Goal: Task Accomplishment & Management: Manage account settings

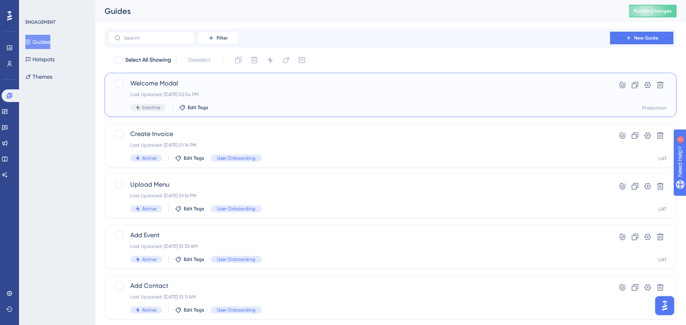
click at [357, 93] on div "Last Updated: Sep 29 2025, 02:54 PM" at bounding box center [358, 94] width 457 height 6
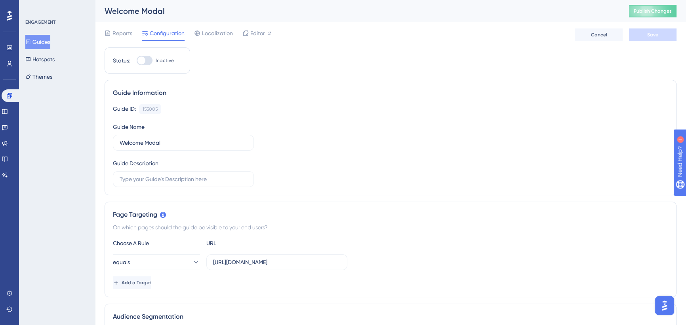
drag, startPoint x: 289, startPoint y: 260, endPoint x: 388, endPoint y: 262, distance: 98.6
click at [388, 262] on div "equals https://icy-desert-045d76c0f.1.azurestaticapps.net/events" at bounding box center [390, 263] width 555 height 16
click at [312, 262] on input "[URL][DOMAIN_NAME]" at bounding box center [276, 262] width 127 height 9
click at [362, 264] on div "equals https://icy-desert-045d76c0f.1.azurestaticapps.net/events" at bounding box center [390, 263] width 555 height 16
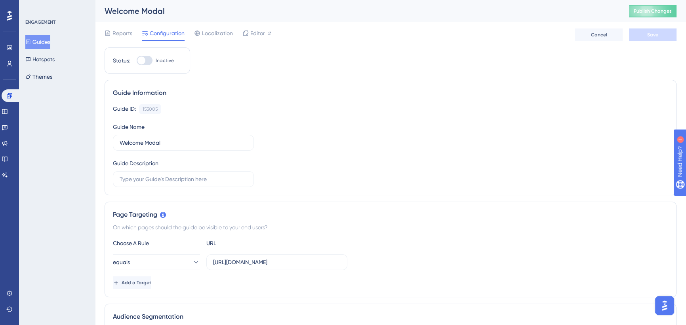
scroll to position [0, 6]
type input "[URL][DOMAIN_NAME]"
click at [383, 256] on div "equals https://icy-desert-045d76c0f.1.azurestaticapps.net/" at bounding box center [390, 263] width 555 height 16
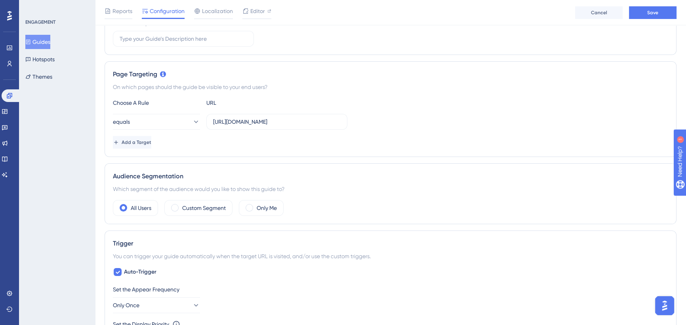
scroll to position [216, 0]
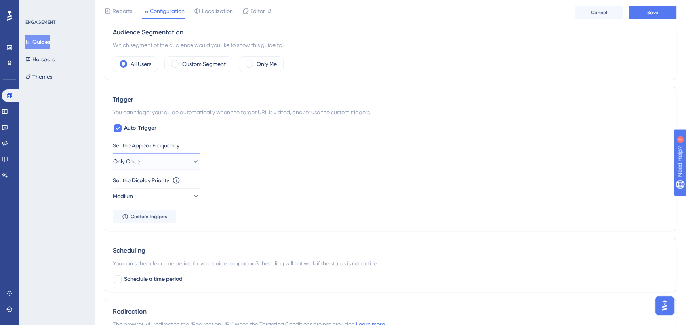
click at [159, 160] on button "Only Once" at bounding box center [156, 162] width 87 height 16
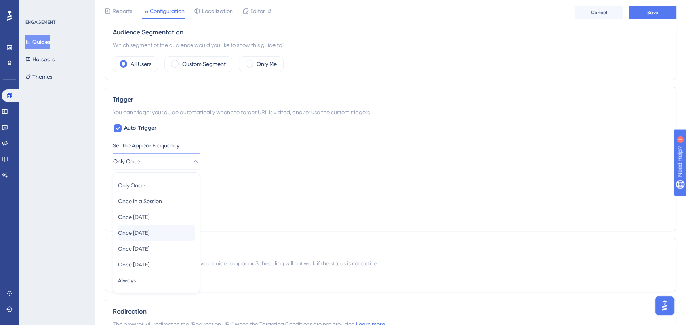
scroll to position [357, 0]
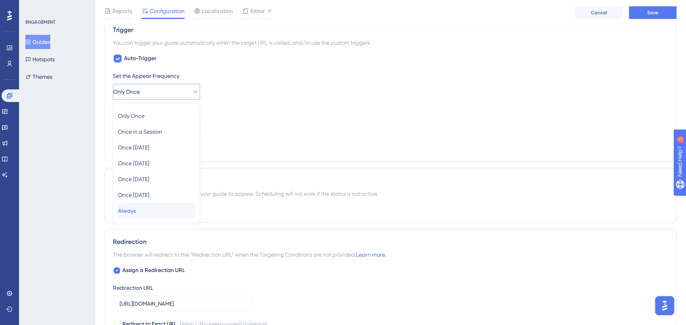
click at [146, 212] on div "Always Always" at bounding box center [156, 211] width 77 height 16
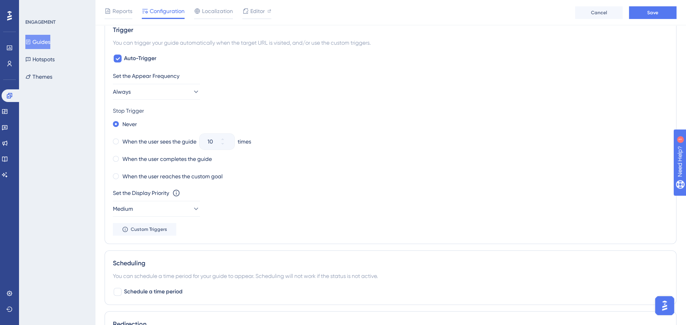
click at [324, 178] on div "When the user reaches the custom goal" at bounding box center [390, 176] width 555 height 11
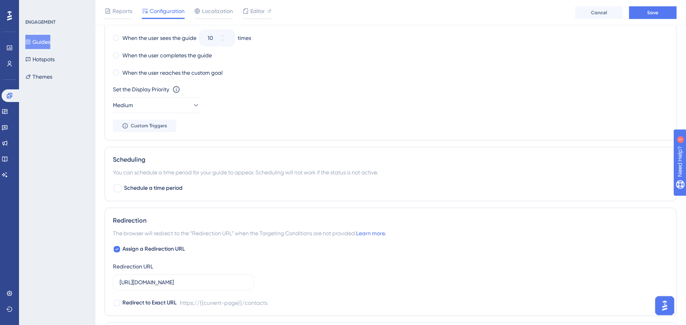
scroll to position [466, 0]
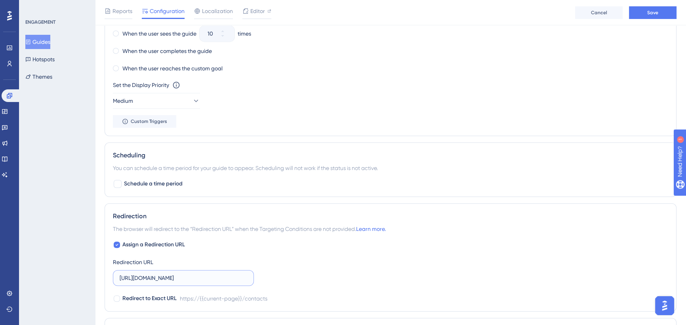
click at [207, 274] on input "[URL][DOMAIN_NAME]" at bounding box center [183, 278] width 127 height 9
drag, startPoint x: 207, startPoint y: 278, endPoint x: 312, endPoint y: 276, distance: 104.9
click at [312, 276] on div "Assign a Redirection URL Redirection URL https://icy-desert-045d76c0f.1.azurest…" at bounding box center [390, 271] width 555 height 63
click at [232, 275] on input "[URL][DOMAIN_NAME]" at bounding box center [183, 278] width 127 height 9
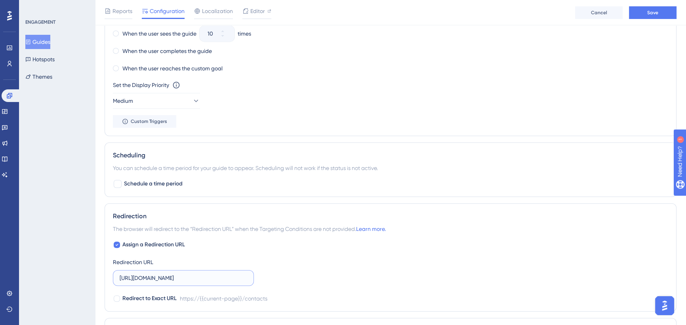
drag, startPoint x: 226, startPoint y: 278, endPoint x: 266, endPoint y: 277, distance: 40.8
click at [266, 277] on div "Assign a Redirection URL Redirection URL https://icy-desert-045d76c0f.1.azurest…" at bounding box center [390, 271] width 555 height 63
type input "[URL][DOMAIN_NAME]"
click at [656, 12] on span "Save" at bounding box center [652, 13] width 11 height 6
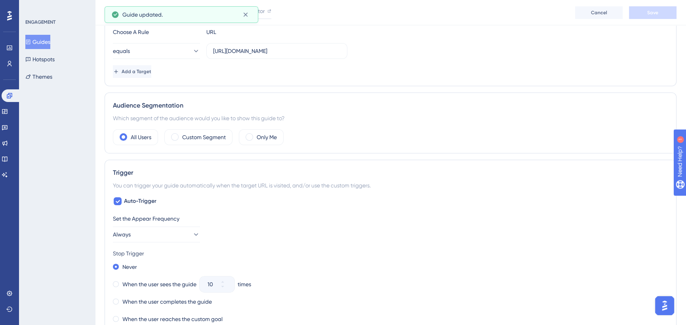
scroll to position [0, 0]
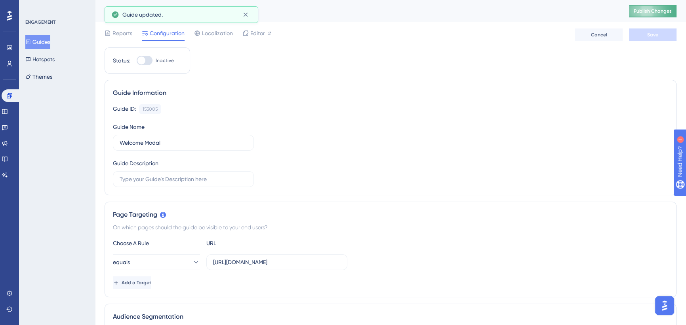
click at [661, 8] on button "Publish Changes" at bounding box center [653, 11] width 48 height 13
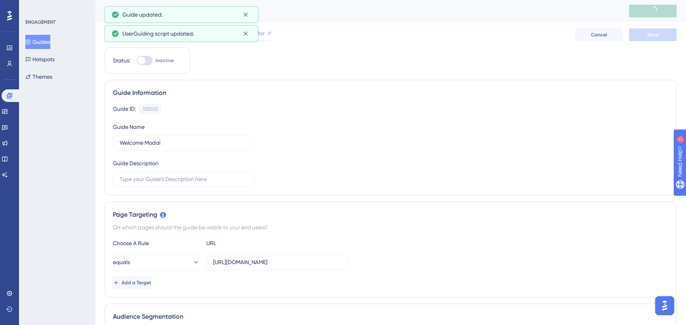
click at [147, 59] on div at bounding box center [145, 61] width 16 height 10
click at [137, 61] on input "Inactive" at bounding box center [136, 61] width 0 height 0
checkbox input "true"
click at [643, 36] on button "Save" at bounding box center [653, 35] width 48 height 13
drag, startPoint x: 643, startPoint y: 36, endPoint x: 651, endPoint y: 11, distance: 26.7
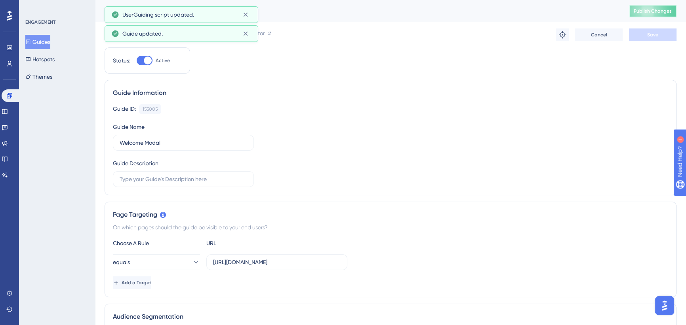
click at [651, 11] on span "Publish Changes" at bounding box center [652, 11] width 38 height 6
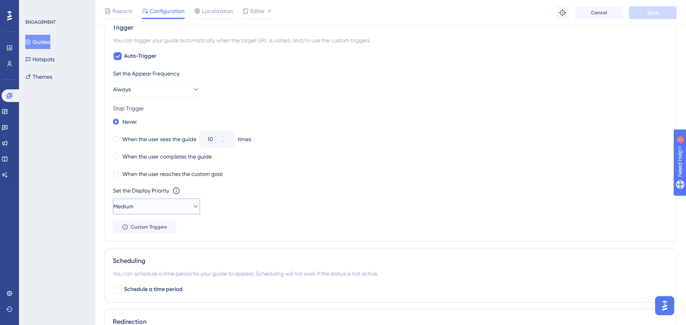
click at [142, 211] on button "Medium" at bounding box center [156, 207] width 87 height 16
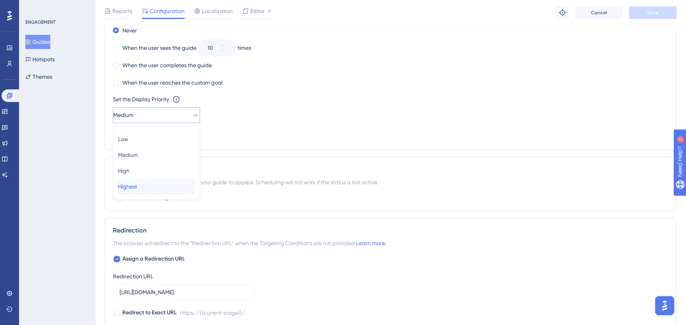
click at [137, 188] on span "Highest" at bounding box center [127, 187] width 19 height 10
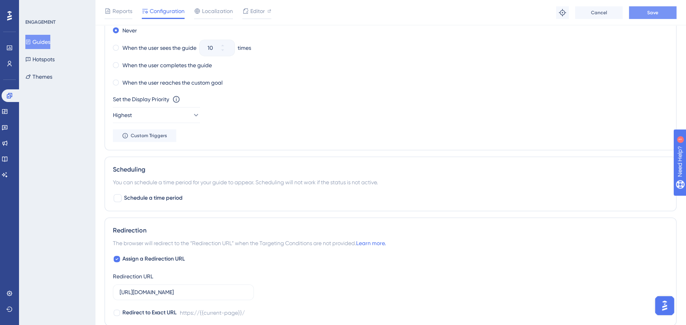
click at [653, 11] on span "Save" at bounding box center [652, 13] width 11 height 6
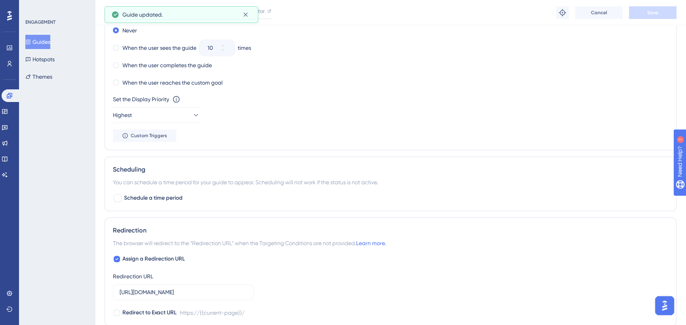
scroll to position [0, 0]
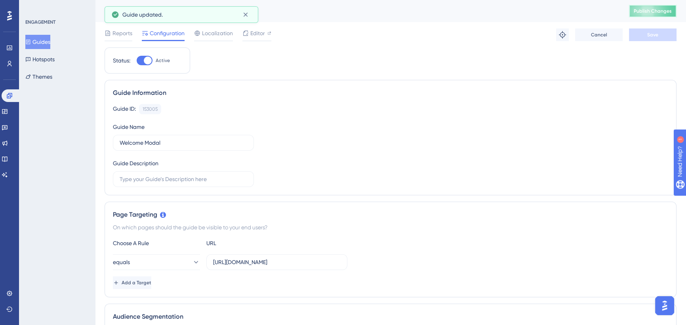
click at [651, 11] on span "Publish Changes" at bounding box center [652, 11] width 38 height 6
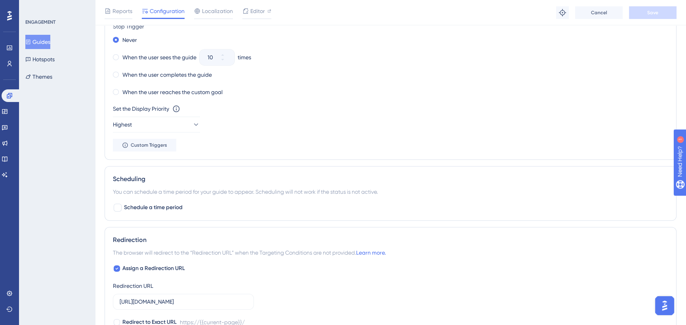
scroll to position [576, 0]
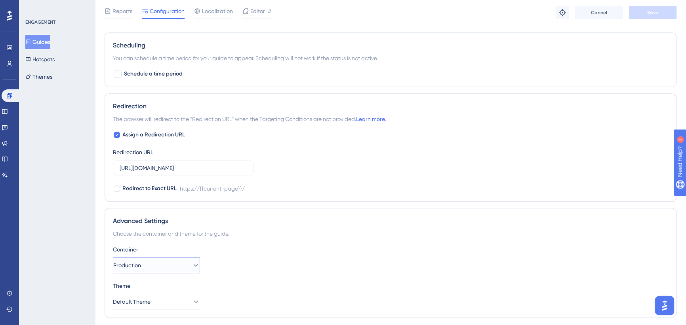
click at [168, 265] on button "Production" at bounding box center [156, 266] width 87 height 16
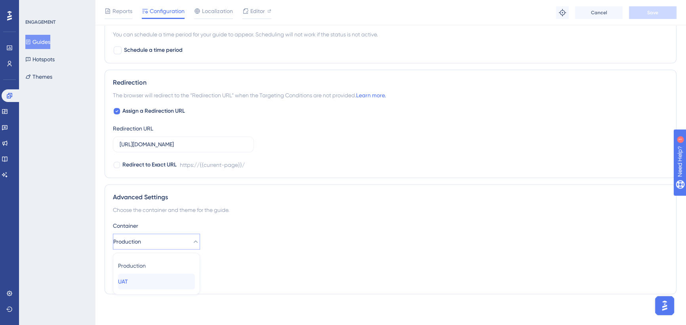
click at [163, 280] on div "UAT UAT" at bounding box center [156, 282] width 77 height 16
click at [650, 14] on span "Save" at bounding box center [652, 13] width 11 height 6
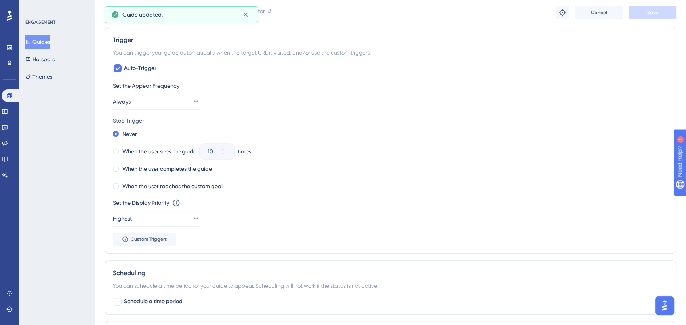
scroll to position [0, 0]
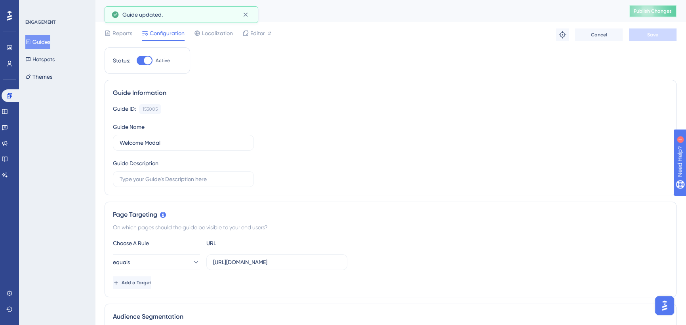
click at [655, 10] on span "Publish Changes" at bounding box center [652, 11] width 38 height 6
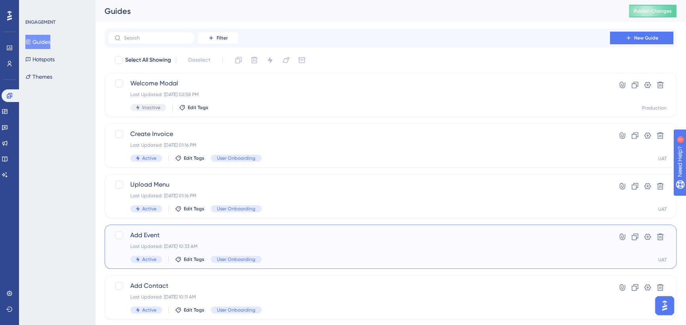
click at [304, 241] on div "Add Event Last Updated: Sep 29 2025, 10:33 AM Active Edit Tags User Onboarding" at bounding box center [358, 247] width 457 height 32
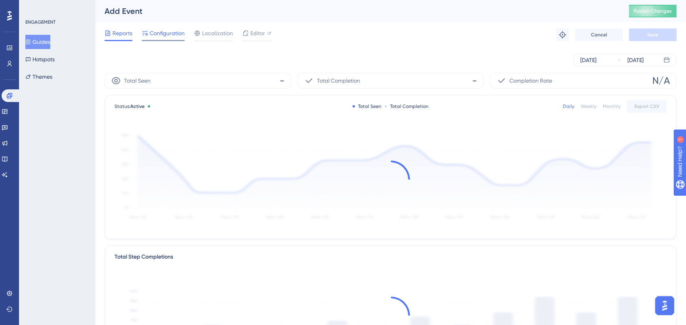
click at [175, 31] on span "Configuration" at bounding box center [167, 34] width 35 height 10
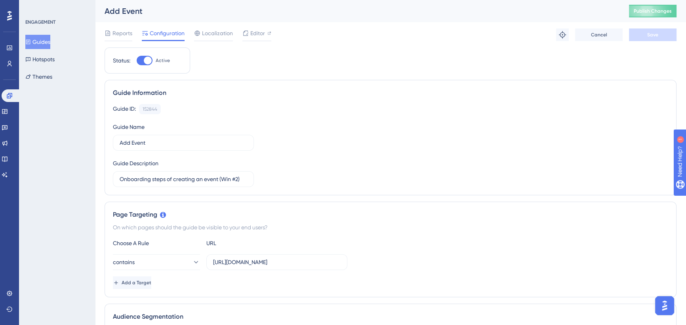
scroll to position [108, 0]
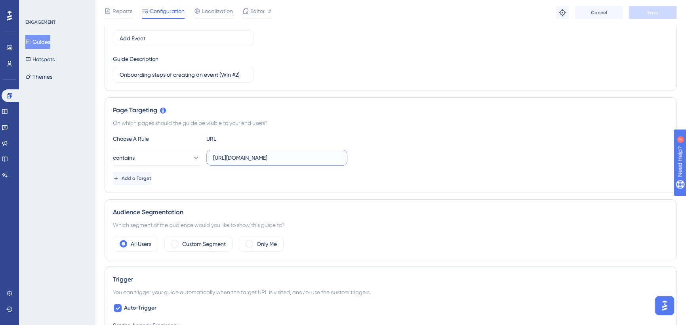
click at [285, 159] on input "[URL][DOMAIN_NAME]" at bounding box center [276, 158] width 127 height 9
drag, startPoint x: 293, startPoint y: 158, endPoint x: 379, endPoint y: 159, distance: 85.5
click at [379, 159] on div "contains https://icy-desert-045d76c0f.1.azurestaticapps.net/" at bounding box center [390, 158] width 555 height 16
click at [302, 159] on input "[URL][DOMAIN_NAME]" at bounding box center [276, 158] width 127 height 9
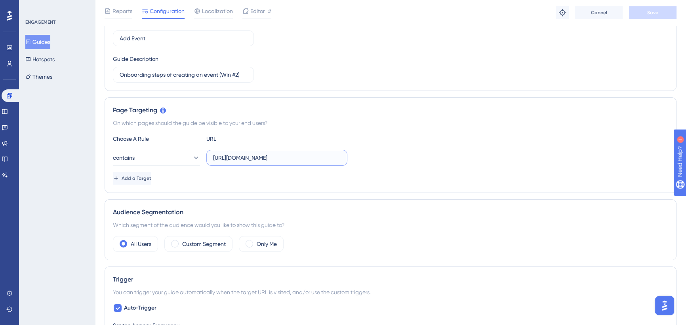
click at [339, 158] on input "[URL][DOMAIN_NAME]" at bounding box center [276, 158] width 127 height 9
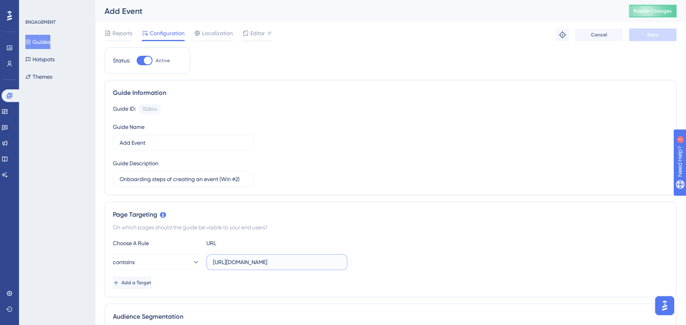
scroll to position [108, 0]
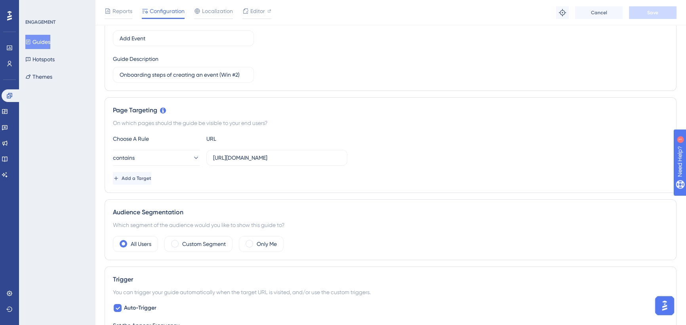
click at [411, 171] on div "Choose A Rule URL contains https://icy-desert-045d76c0f.1.azurestaticapps.net/ …" at bounding box center [390, 159] width 555 height 51
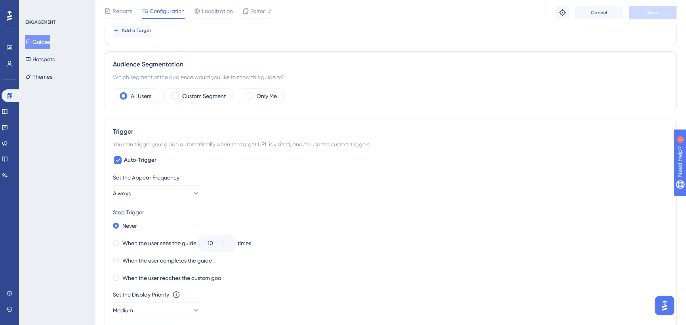
scroll to position [288, 0]
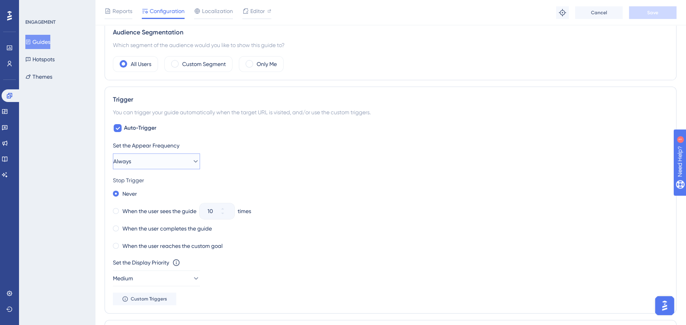
click at [173, 160] on button "Always" at bounding box center [156, 162] width 87 height 16
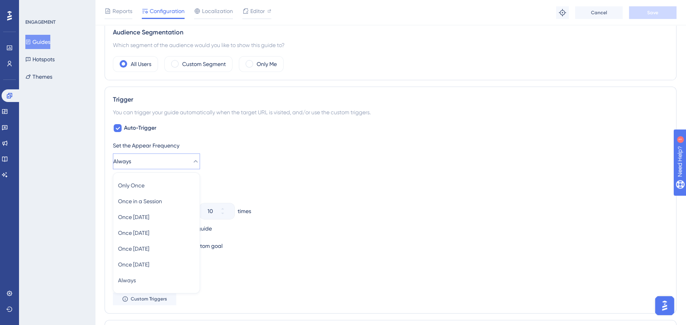
scroll to position [357, 0]
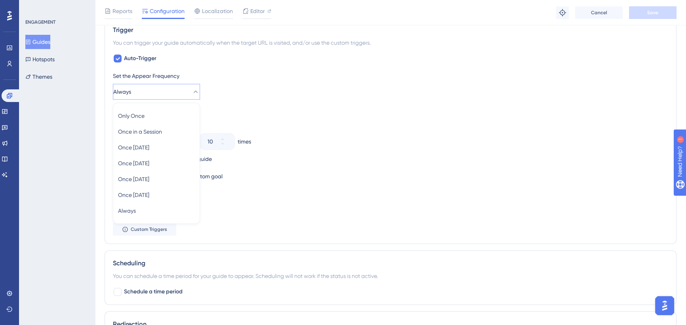
click at [333, 102] on div "Set the Appear Frequency Always Only Once Only Once Once in a Session Once in a…" at bounding box center [390, 153] width 555 height 165
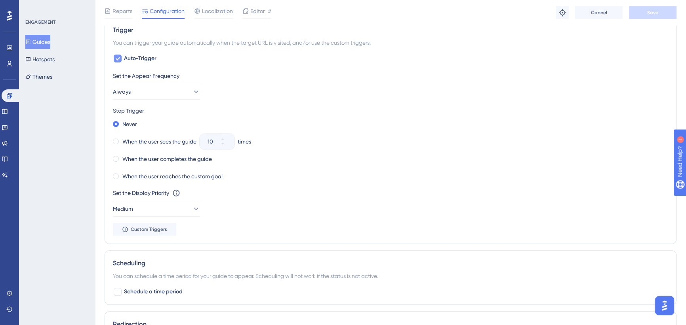
click at [119, 57] on icon at bounding box center [118, 58] width 4 height 3
checkbox input "false"
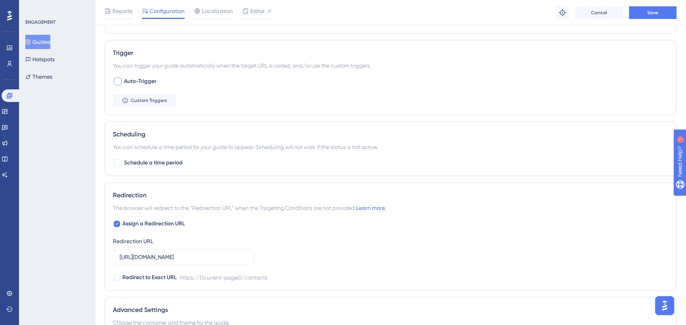
scroll to position [321, 0]
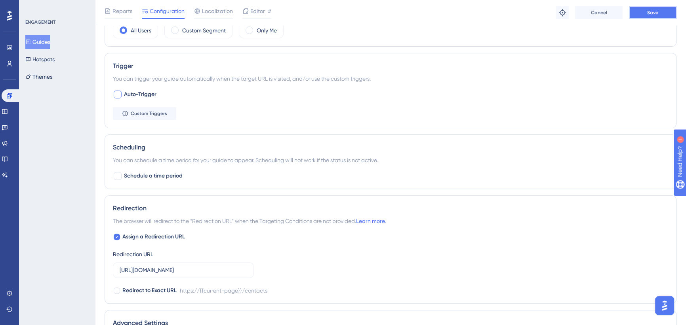
click at [645, 10] on button "Save" at bounding box center [653, 12] width 48 height 13
drag, startPoint x: 9, startPoint y: 112, endPoint x: 100, endPoint y: 81, distance: 96.6
click at [8, 112] on icon at bounding box center [5, 111] width 6 height 6
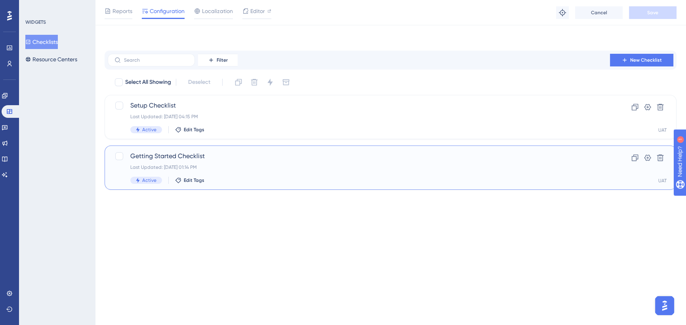
click at [219, 158] on span "Getting Started Checklist" at bounding box center [358, 157] width 457 height 10
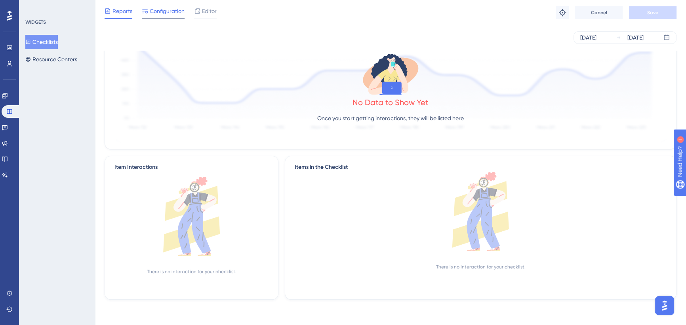
click at [158, 10] on span "Configuration" at bounding box center [167, 11] width 35 height 10
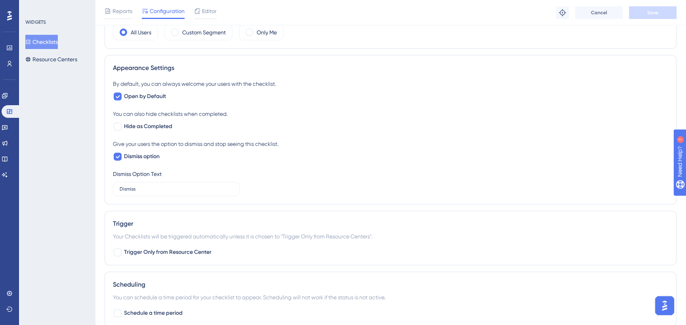
scroll to position [269, 0]
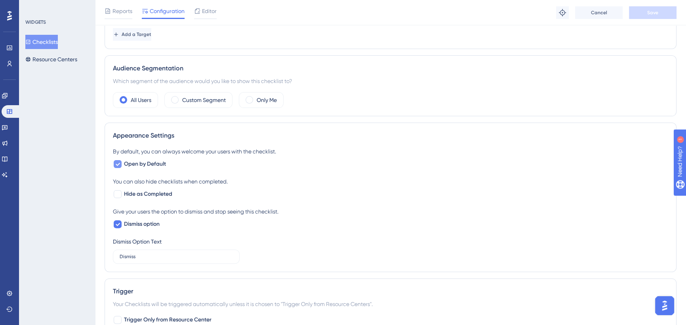
click at [150, 165] on span "Open by Default" at bounding box center [145, 165] width 42 height 10
click at [119, 165] on div at bounding box center [118, 164] width 8 height 8
checkbox input "true"
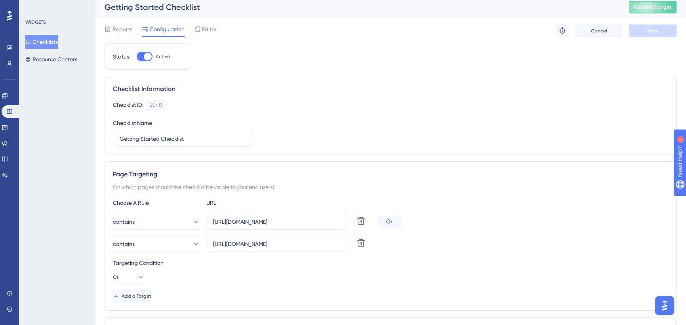
scroll to position [0, 0]
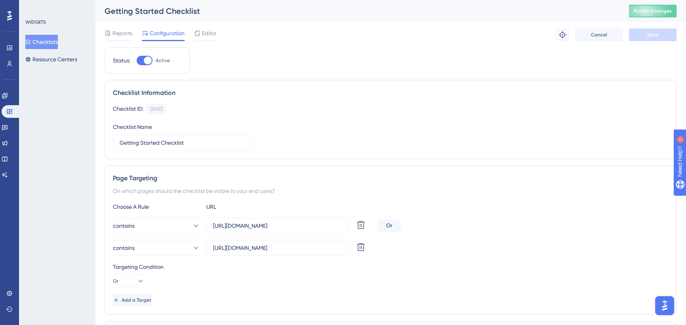
click at [659, 2] on div "Getting Started Checklist Publish Changes" at bounding box center [390, 11] width 591 height 22
click at [657, 6] on button "Publish Changes" at bounding box center [653, 11] width 48 height 13
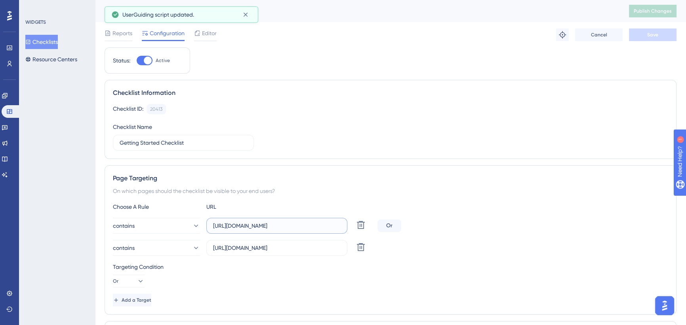
click at [317, 227] on input "https://sousuat-w.azurewebsites.net/apps" at bounding box center [276, 226] width 127 height 9
click at [323, 245] on input "[URL][DOMAIN_NAME]" at bounding box center [276, 248] width 127 height 9
drag, startPoint x: 317, startPoint y: 247, endPoint x: 369, endPoint y: 247, distance: 52.7
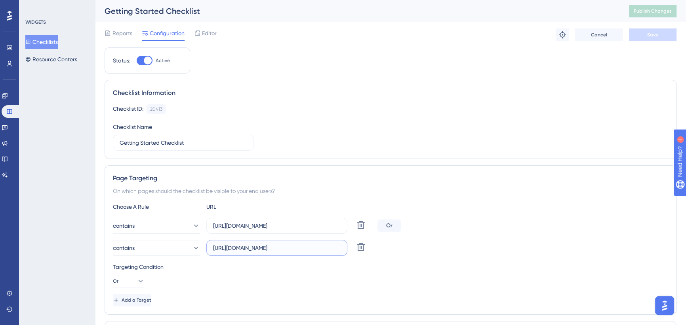
click at [369, 247] on div "contains https://icy-desert-045d76c0f.1.azurestaticapps.net/ Delete" at bounding box center [243, 248] width 261 height 16
click at [289, 248] on input "[URL][DOMAIN_NAME]" at bounding box center [276, 248] width 127 height 9
click at [264, 266] on div "Targeting Condition" at bounding box center [390, 267] width 555 height 10
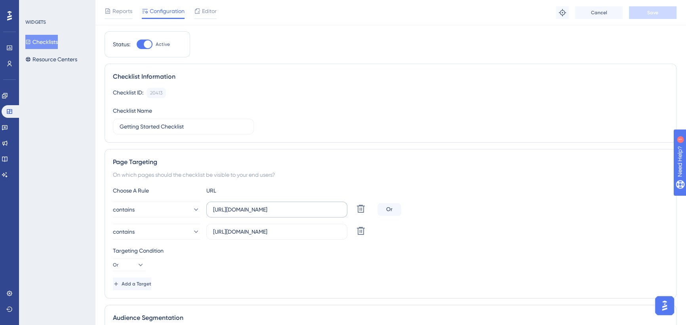
scroll to position [36, 0]
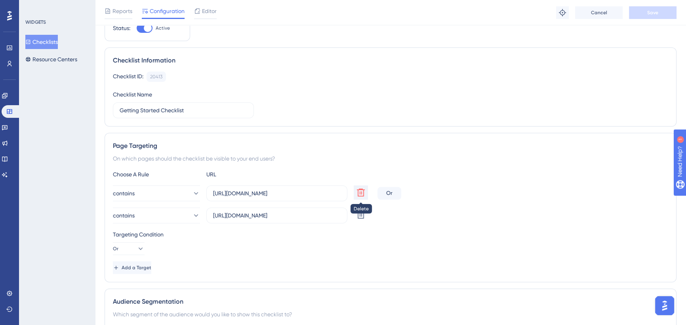
click at [360, 192] on icon at bounding box center [361, 193] width 10 height 10
type input "[URL][DOMAIN_NAME]"
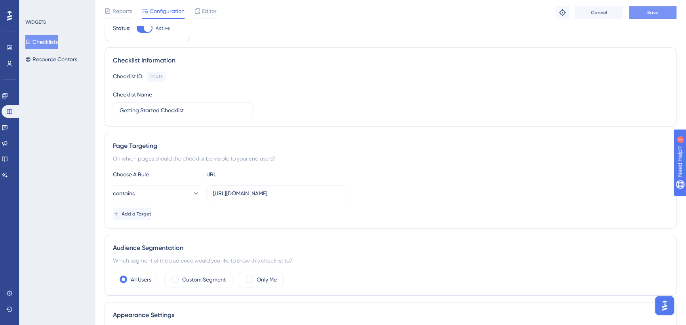
click at [648, 11] on span "Save" at bounding box center [652, 13] width 11 height 6
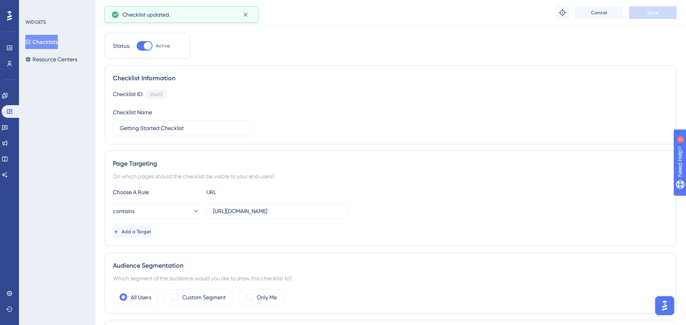
scroll to position [0, 0]
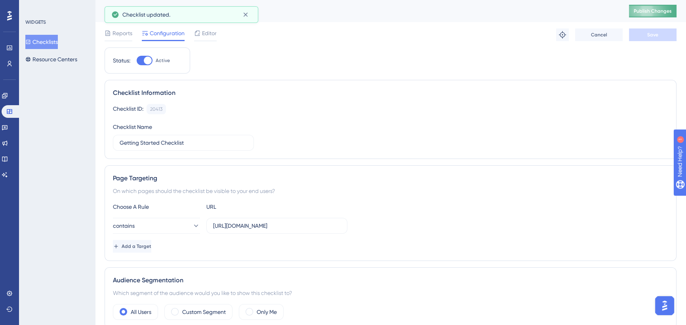
click at [654, 10] on span "Publish Changes" at bounding box center [652, 11] width 38 height 6
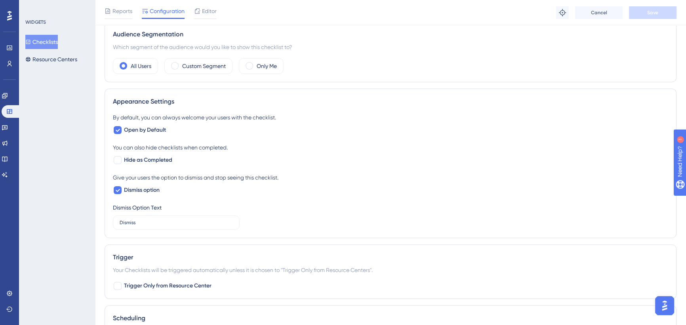
scroll to position [252, 0]
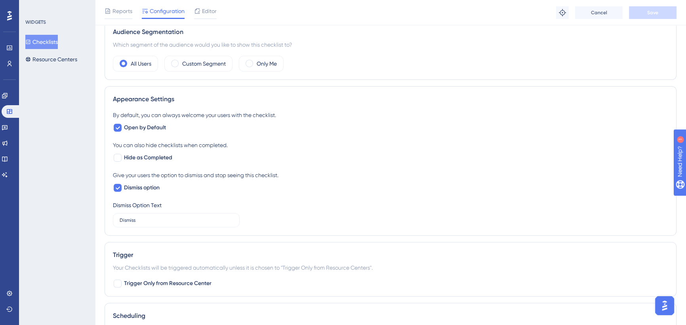
click at [40, 42] on button "Checklists" at bounding box center [41, 42] width 32 height 14
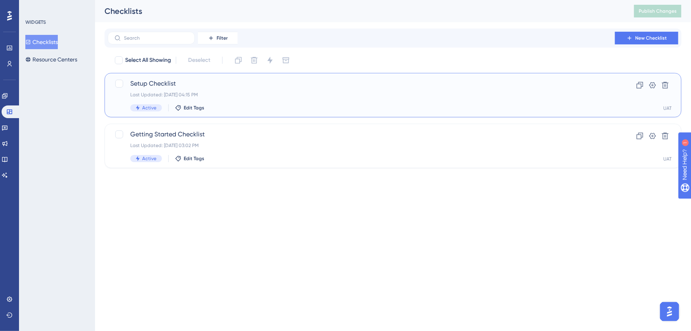
click at [241, 79] on span "Setup Checklist" at bounding box center [361, 84] width 462 height 10
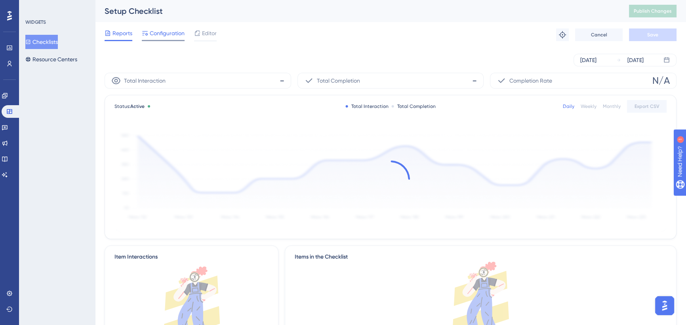
click at [162, 36] on span "Configuration" at bounding box center [167, 34] width 35 height 10
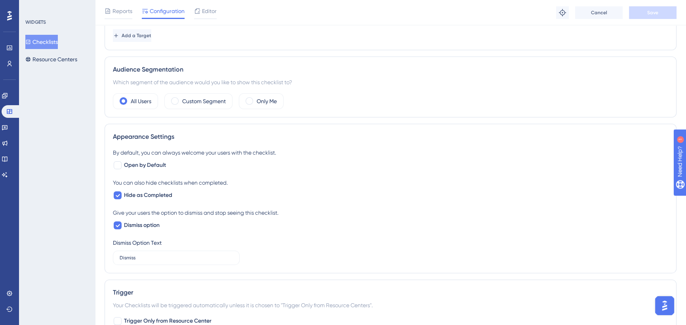
scroll to position [216, 0]
click at [116, 192] on icon at bounding box center [117, 194] width 5 height 6
checkbox input "false"
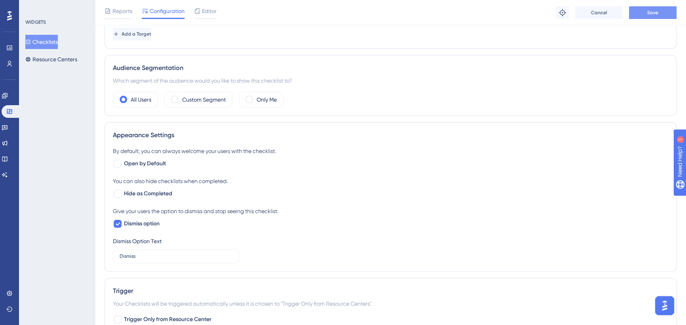
click at [638, 18] on button "Save" at bounding box center [653, 12] width 48 height 13
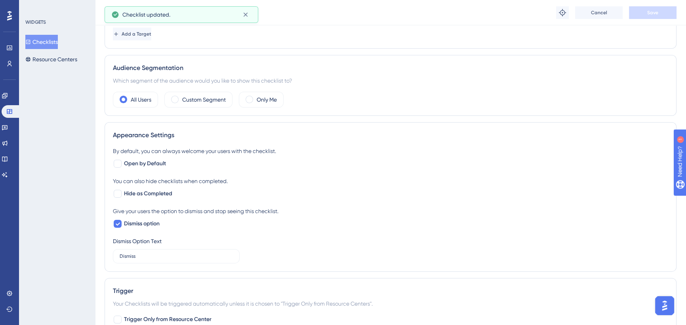
scroll to position [0, 0]
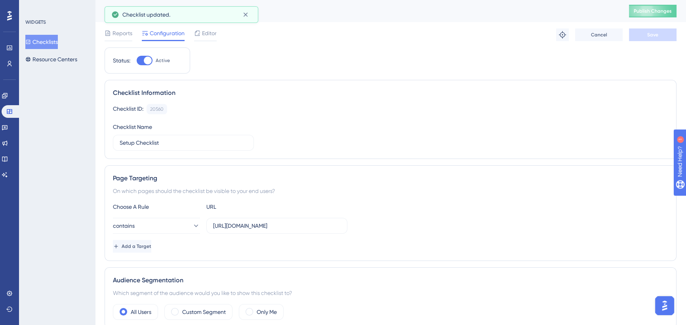
click at [655, 18] on div "Setup Checklist Publish Changes" at bounding box center [390, 11] width 591 height 22
click at [655, 13] on span "Publish Changes" at bounding box center [652, 11] width 38 height 6
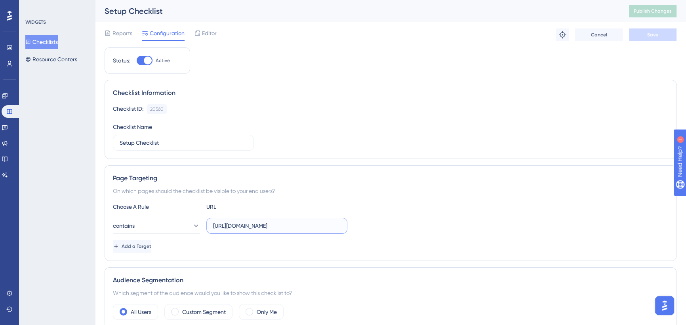
click at [280, 227] on input "https://icy-desert-045d76c0f.1.azurestaticapps.net/business-center" at bounding box center [276, 226] width 127 height 9
drag, startPoint x: 295, startPoint y: 224, endPoint x: 391, endPoint y: 225, distance: 96.2
click at [391, 225] on div "contains https://icy-desert-045d76c0f.1.azurestaticapps.net/business-center" at bounding box center [390, 226] width 555 height 16
click at [319, 225] on input "https://icy-desert-045d76c0f.1.azurestaticapps.net/business-center" at bounding box center [276, 226] width 127 height 9
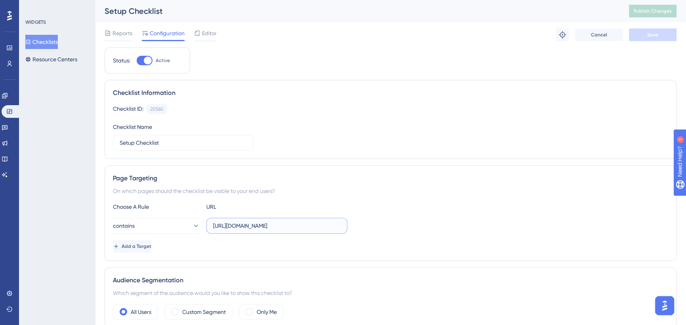
drag, startPoint x: 300, startPoint y: 226, endPoint x: 361, endPoint y: 226, distance: 61.4
click at [361, 226] on div "contains https://icy-desert-045d76c0f.1.azurestaticapps.net/business-center" at bounding box center [390, 226] width 555 height 16
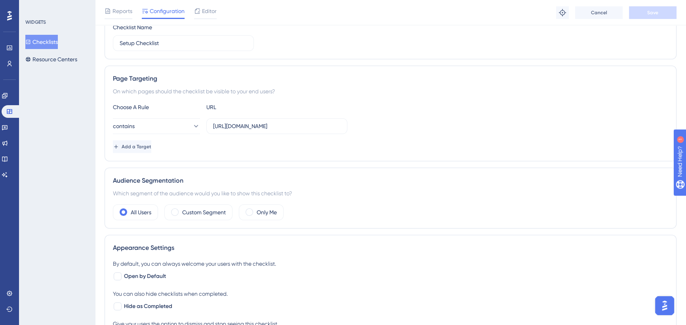
scroll to position [36, 0]
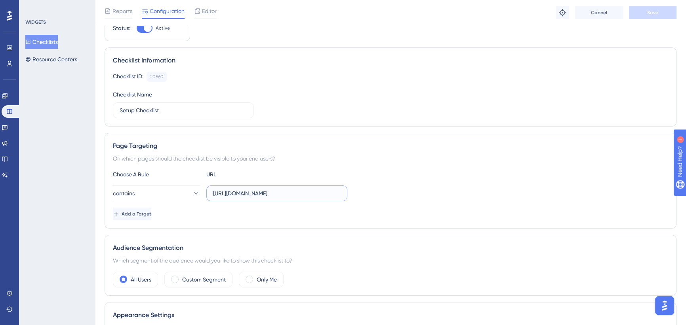
click at [295, 190] on input "https://icy-desert-045d76c0f.1.azurestaticapps.net/business-center" at bounding box center [276, 193] width 127 height 9
drag, startPoint x: 280, startPoint y: 194, endPoint x: 407, endPoint y: 190, distance: 127.2
click at [407, 190] on div "contains https://icy-desert-045d76c0f.1.azurestaticapps.net/business-center" at bounding box center [390, 194] width 555 height 16
click at [411, 175] on div "Choose A Rule URL" at bounding box center [390, 175] width 555 height 10
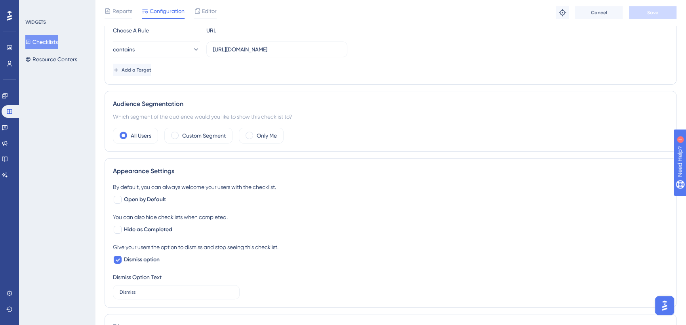
scroll to position [216, 0]
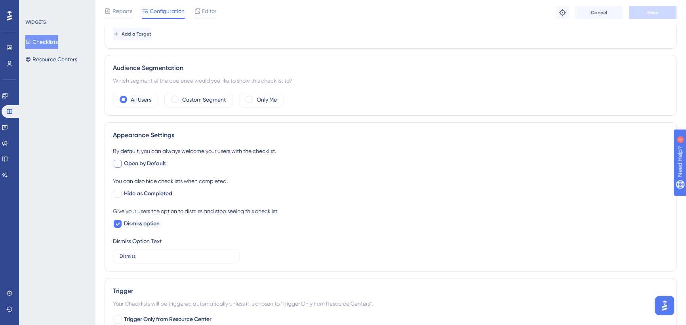
click at [116, 165] on div at bounding box center [118, 164] width 8 height 8
checkbox input "true"
click at [642, 18] on button "Save" at bounding box center [653, 12] width 48 height 13
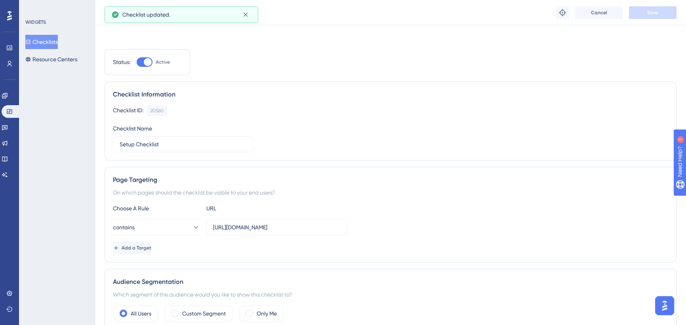
scroll to position [0, 0]
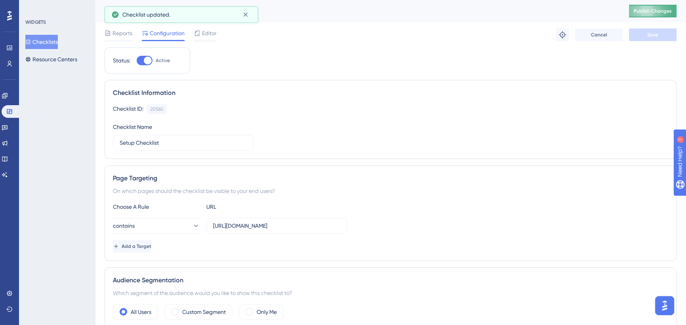
click at [655, 11] on span "Publish Changes" at bounding box center [652, 11] width 38 height 6
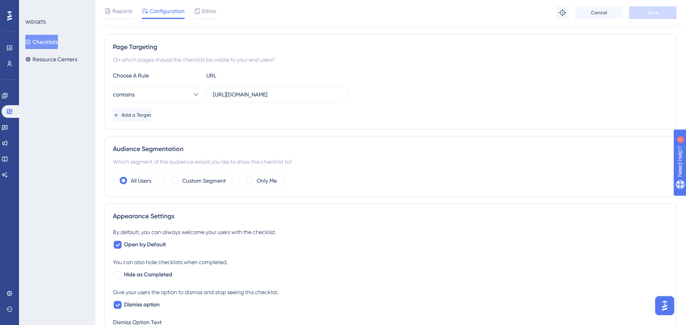
scroll to position [180, 0]
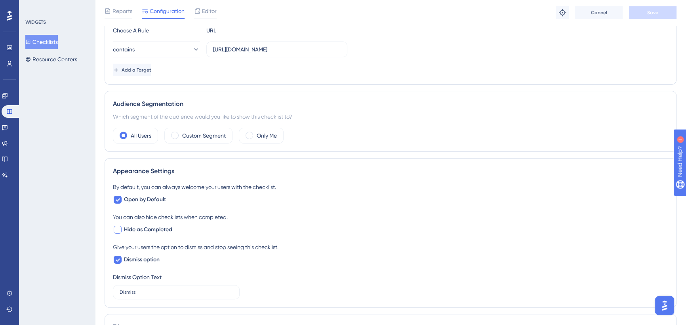
click at [118, 230] on div at bounding box center [118, 230] width 8 height 8
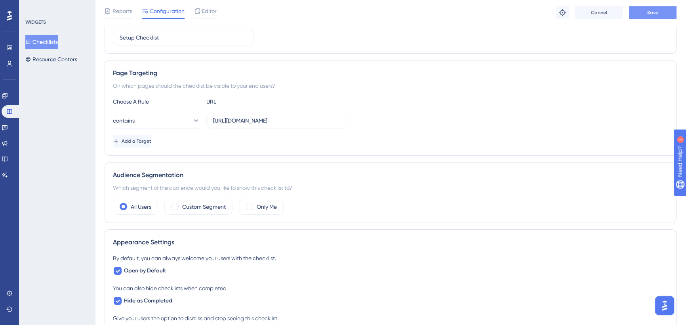
scroll to position [108, 0]
click at [657, 16] on button "Save" at bounding box center [653, 12] width 48 height 13
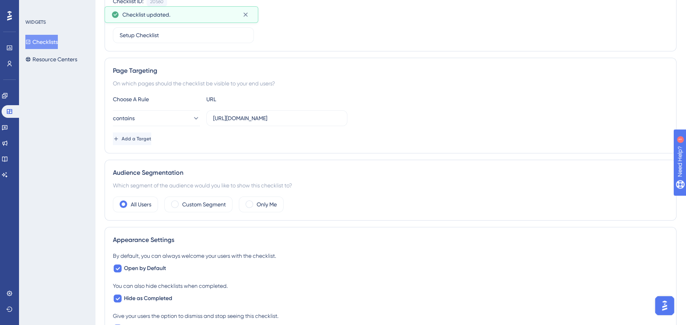
scroll to position [0, 0]
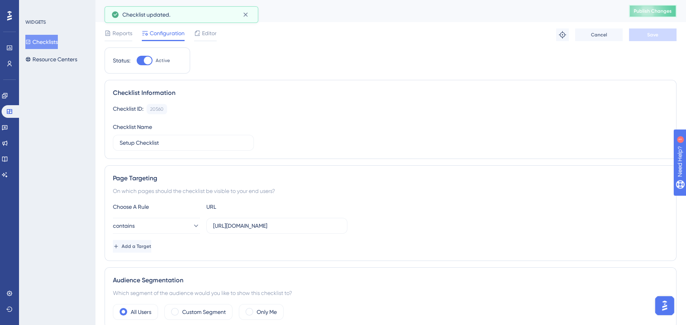
click at [658, 14] on span "Publish Changes" at bounding box center [652, 11] width 38 height 6
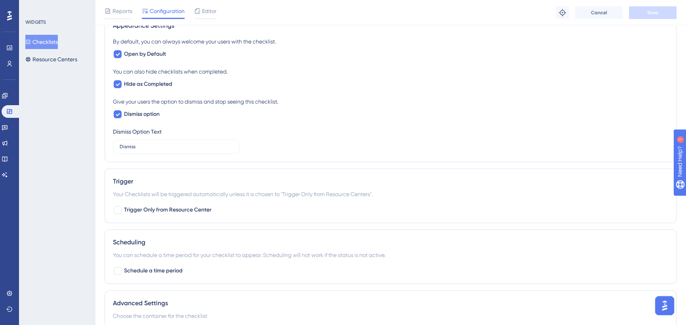
scroll to position [360, 0]
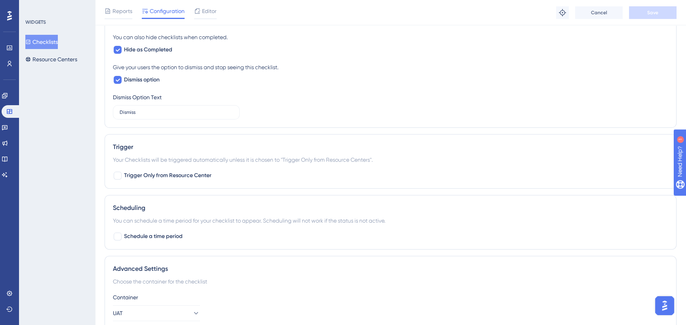
drag, startPoint x: 121, startPoint y: 51, endPoint x: 484, endPoint y: 15, distance: 364.4
click at [121, 51] on div at bounding box center [118, 50] width 8 height 8
checkbox input "false"
click at [642, 14] on button "Save" at bounding box center [653, 12] width 48 height 13
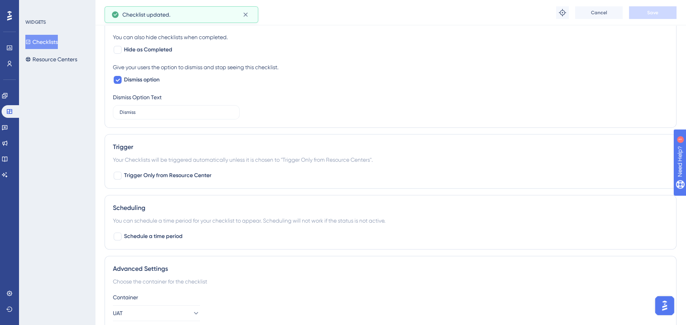
scroll to position [0, 0]
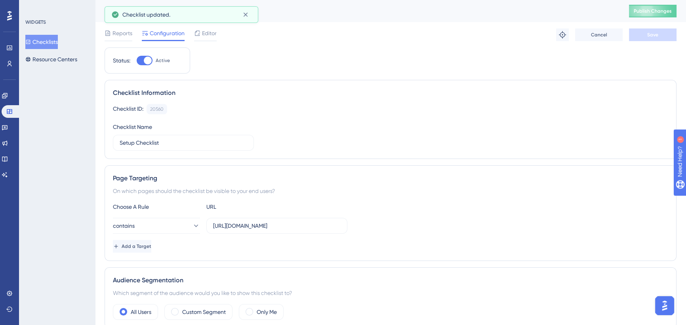
click at [652, 10] on span "Publish Changes" at bounding box center [652, 11] width 38 height 6
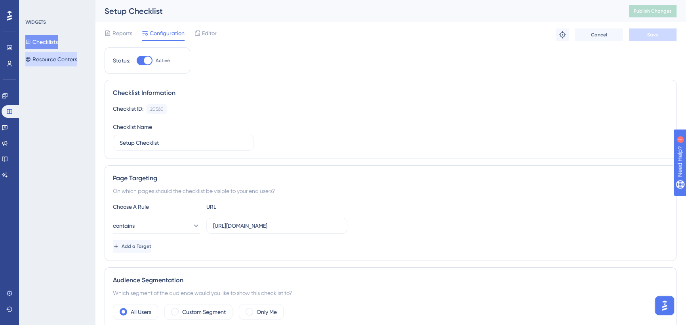
click at [62, 59] on button "Resource Centers" at bounding box center [51, 59] width 52 height 14
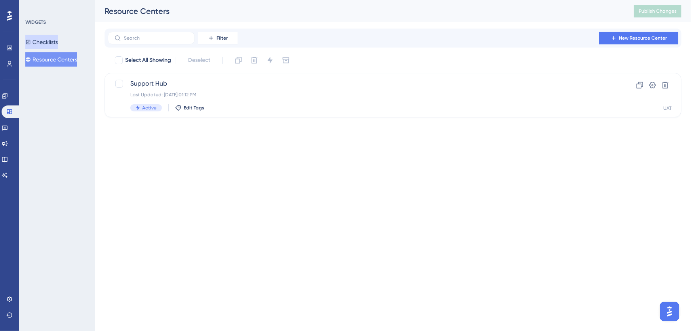
click at [49, 40] on button "Checklists" at bounding box center [41, 42] width 32 height 14
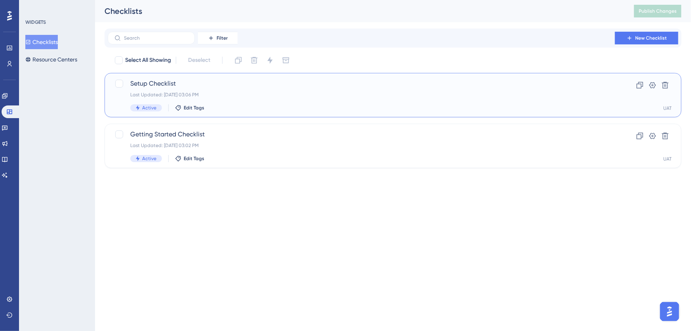
click at [226, 84] on span "Setup Checklist" at bounding box center [361, 84] width 462 height 10
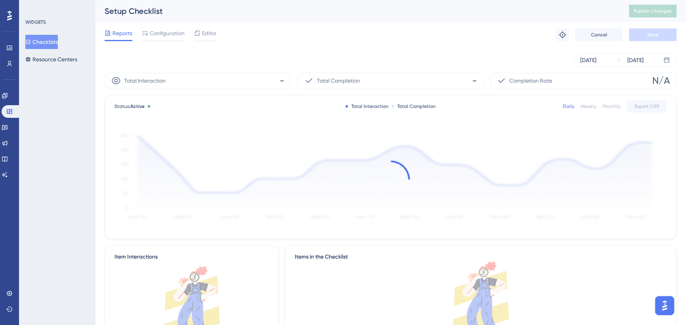
click at [206, 33] on span "Editor" at bounding box center [209, 34] width 15 height 10
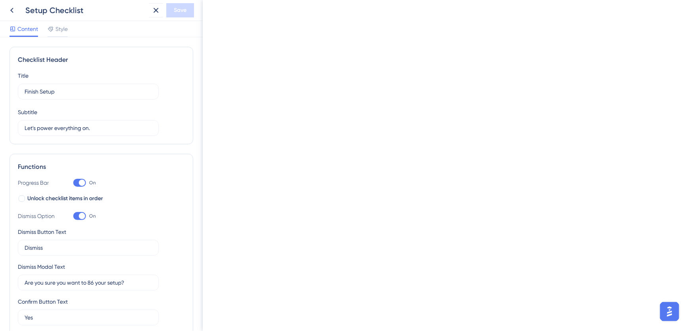
scroll to position [255, 0]
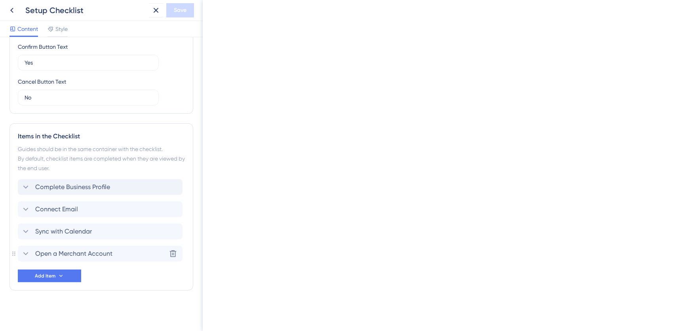
click at [23, 254] on icon at bounding box center [26, 254] width 10 height 10
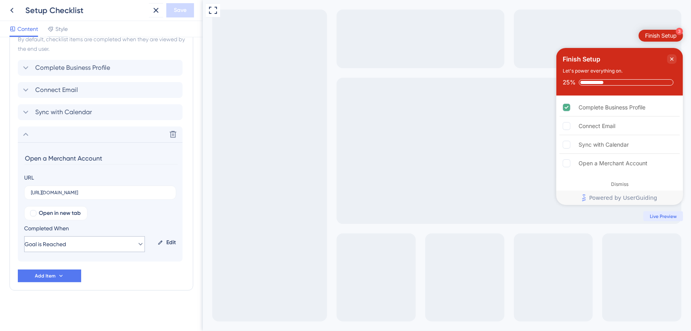
scroll to position [0, 0]
click at [124, 243] on button "Goal is Reached" at bounding box center [84, 244] width 121 height 16
click at [159, 210] on div "Open in new tab Completed When Goal is Reached URL is Visited URL is Visited Go…" at bounding box center [100, 229] width 152 height 46
click at [78, 236] on button "Goal is Reached" at bounding box center [84, 244] width 121 height 16
click at [25, 108] on icon at bounding box center [26, 112] width 10 height 10
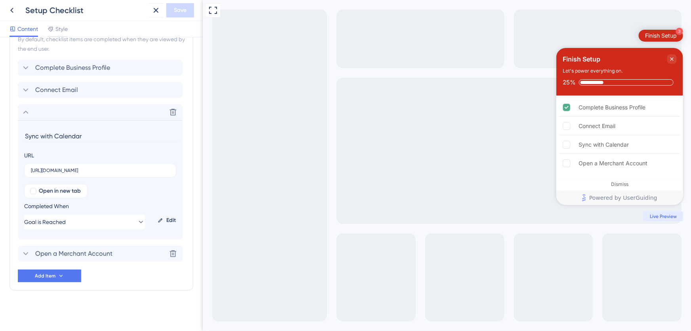
click at [28, 112] on icon at bounding box center [26, 112] width 10 height 10
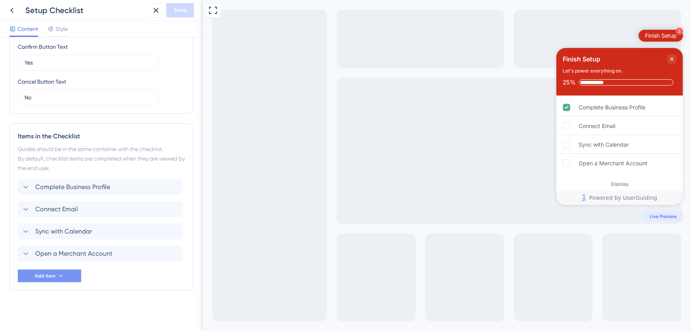
click at [60, 274] on icon at bounding box center [61, 275] width 6 height 6
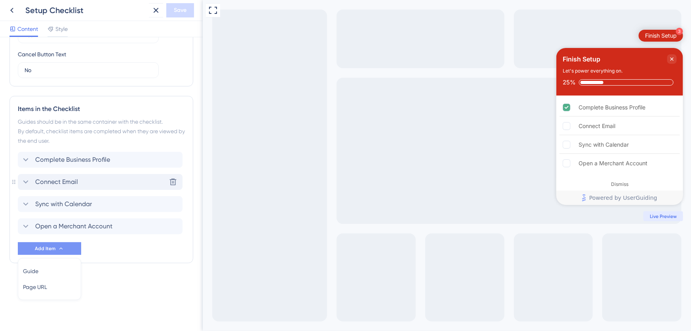
click at [89, 179] on div "Connect Email Delete" at bounding box center [100, 182] width 165 height 16
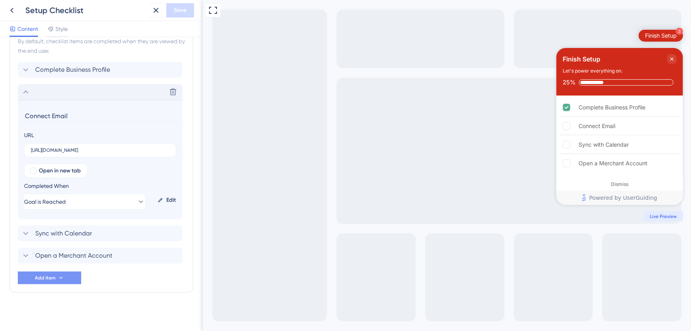
scroll to position [374, 0]
click at [24, 89] on icon at bounding box center [26, 90] width 10 height 10
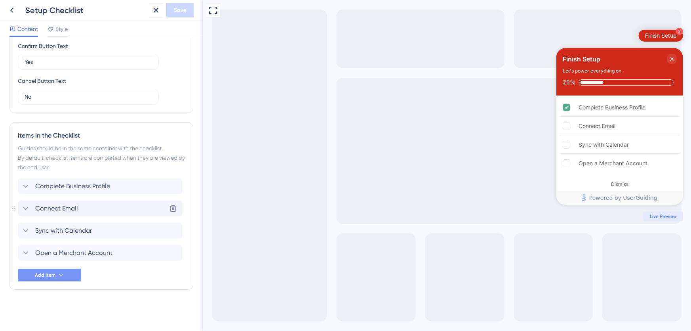
scroll to position [255, 0]
click at [52, 275] on span "Add Item" at bounding box center [45, 275] width 21 height 6
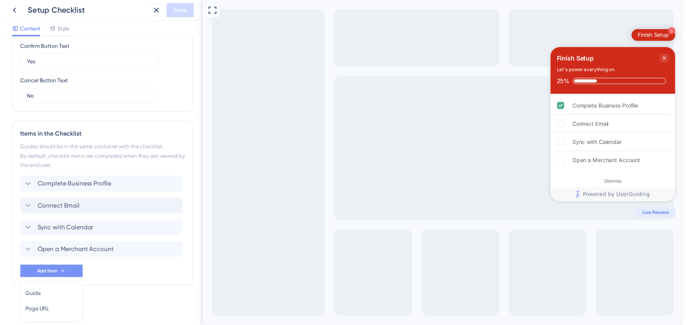
scroll to position [282, 0]
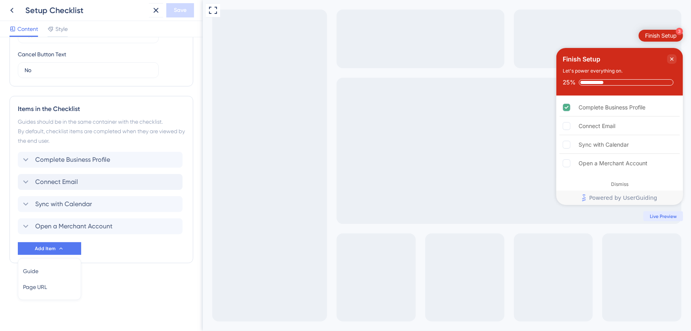
click at [152, 11] on icon at bounding box center [156, 11] width 10 height 10
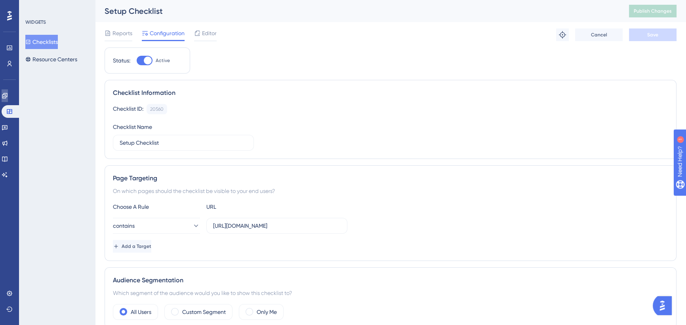
click at [7, 93] on icon at bounding box center [4, 95] width 5 height 5
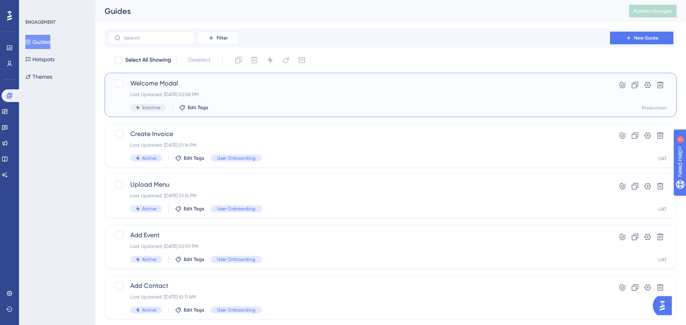
click at [287, 82] on span "Welcome Modal" at bounding box center [358, 84] width 457 height 10
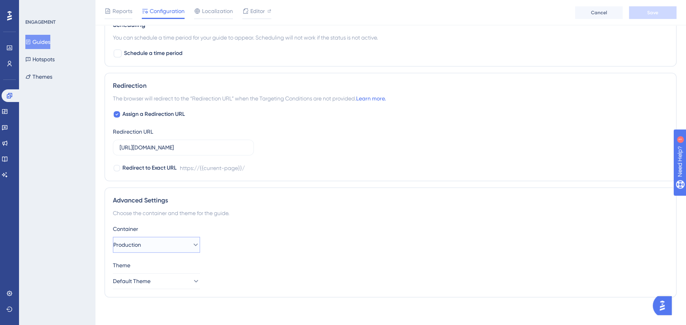
click at [184, 243] on button "Production" at bounding box center [156, 245] width 87 height 16
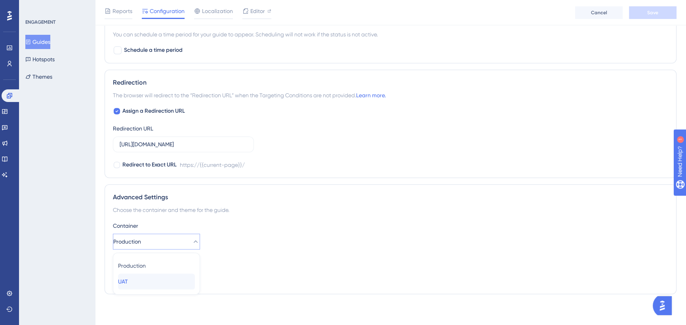
click at [167, 274] on div "UAT UAT" at bounding box center [156, 282] width 77 height 16
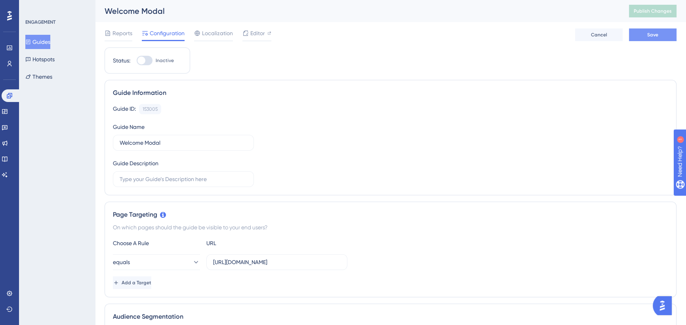
click at [640, 32] on button "Save" at bounding box center [653, 35] width 48 height 13
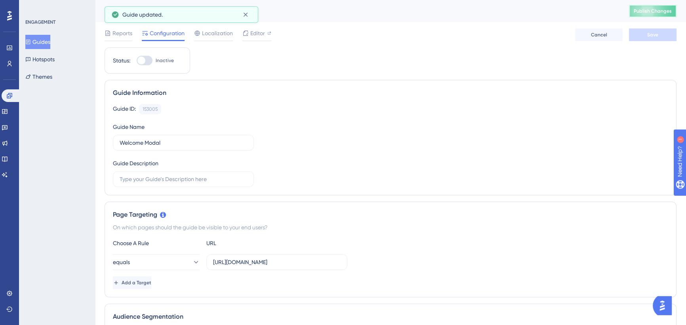
click at [642, 13] on span "Publish Changes" at bounding box center [652, 11] width 38 height 6
click at [144, 59] on div at bounding box center [141, 61] width 8 height 8
click at [137, 61] on input "Inactive" at bounding box center [136, 61] width 0 height 0
checkbox input "true"
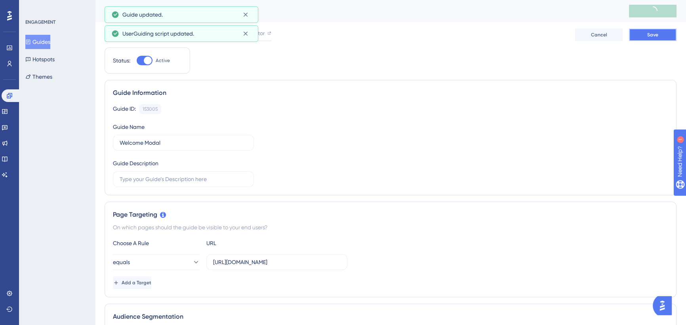
click at [637, 35] on button "Save" at bounding box center [653, 35] width 48 height 13
click at [652, 10] on span "Publish Changes" at bounding box center [652, 11] width 38 height 6
click at [319, 82] on div "Guide Information Guide ID: 153005 Copy Guide Name Welcome Modal Guide Descript…" at bounding box center [391, 138] width 572 height 116
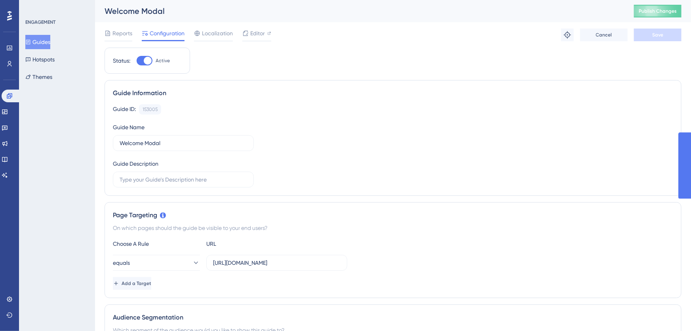
click at [44, 42] on button "Guides" at bounding box center [37, 42] width 25 height 14
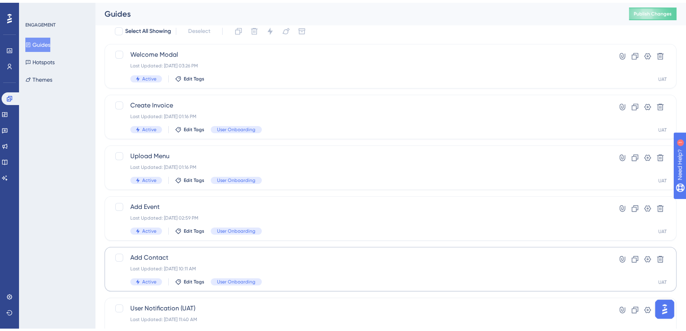
scroll to position [72, 0]
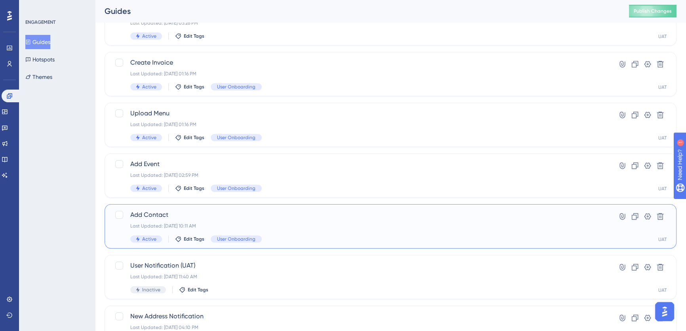
click at [343, 218] on span "Add Contact" at bounding box center [358, 215] width 457 height 10
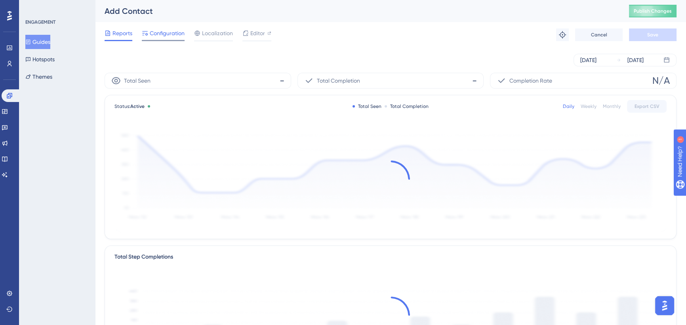
click at [153, 35] on span "Configuration" at bounding box center [167, 34] width 35 height 10
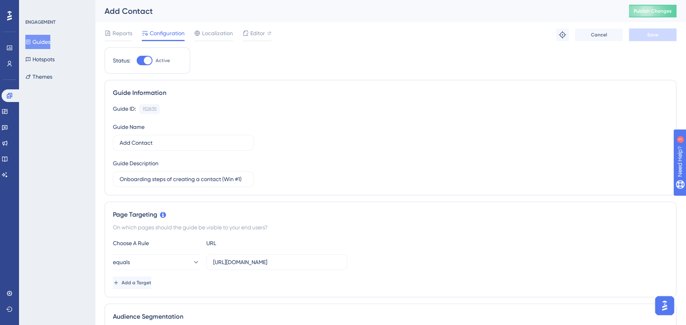
click at [651, 18] on div "Add Contact Publish Changes" at bounding box center [390, 11] width 591 height 22
click at [657, 6] on button "Publish Changes" at bounding box center [653, 11] width 48 height 13
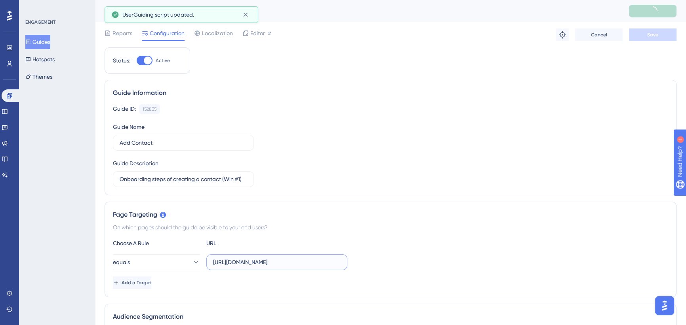
click at [288, 265] on input "[URL][DOMAIN_NAME]" at bounding box center [276, 262] width 127 height 9
drag, startPoint x: 281, startPoint y: 263, endPoint x: 379, endPoint y: 263, distance: 98.2
click at [379, 263] on div "equals [URL][DOMAIN_NAME]" at bounding box center [390, 263] width 555 height 16
click at [304, 262] on input "[URL][DOMAIN_NAME]" at bounding box center [276, 262] width 127 height 9
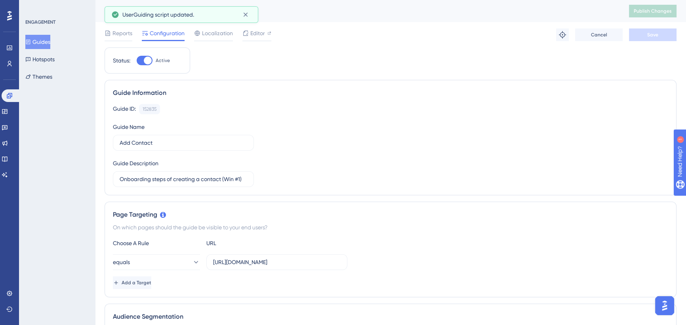
click at [354, 181] on div "Guide ID: 152835 Copy Guide Name Add Contact Guide Description Onboarding steps…" at bounding box center [390, 145] width 555 height 83
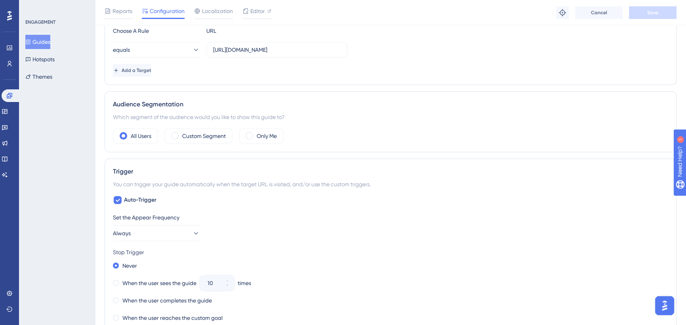
scroll to position [0, 0]
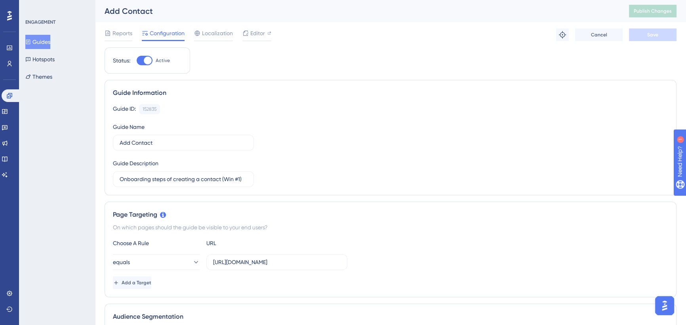
click at [50, 36] on button "Guides" at bounding box center [37, 42] width 25 height 14
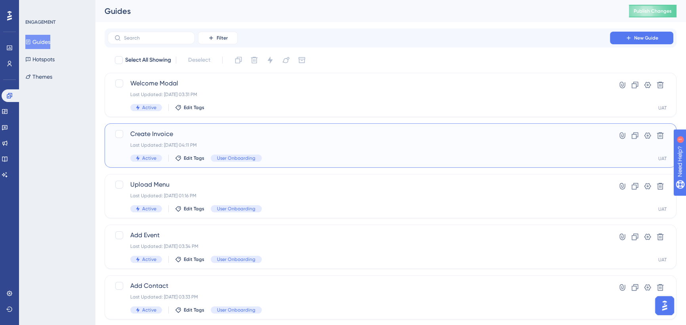
click at [305, 146] on div "Last Updated: [DATE] 04:11 PM" at bounding box center [358, 145] width 457 height 6
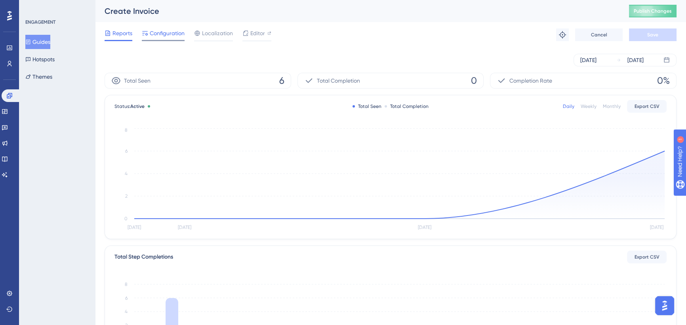
click at [162, 33] on span "Configuration" at bounding box center [167, 34] width 35 height 10
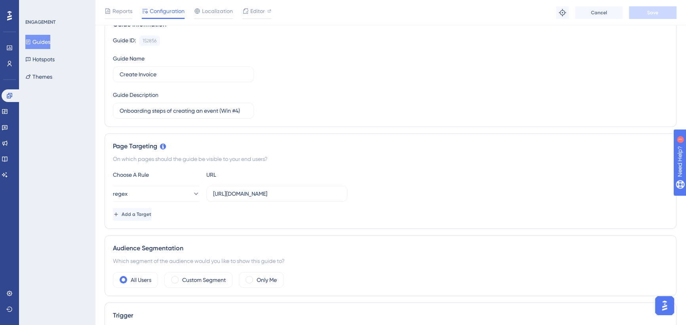
scroll to position [108, 0]
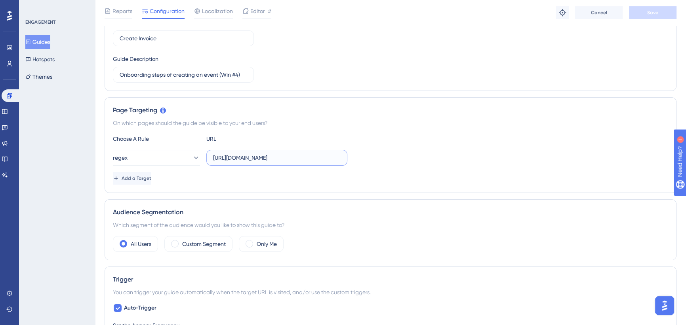
drag, startPoint x: 285, startPoint y: 161, endPoint x: 276, endPoint y: 161, distance: 9.1
click at [284, 161] on input "[URL][DOMAIN_NAME]" at bounding box center [276, 158] width 127 height 9
drag, startPoint x: 275, startPoint y: 161, endPoint x: 367, endPoint y: 163, distance: 92.2
click at [367, 163] on div "regex [URL][DOMAIN_NAME]" at bounding box center [390, 158] width 555 height 16
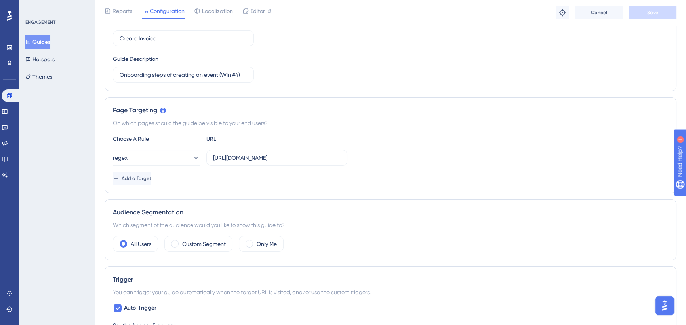
click at [376, 152] on div "regex [URL][DOMAIN_NAME]" at bounding box center [390, 158] width 555 height 16
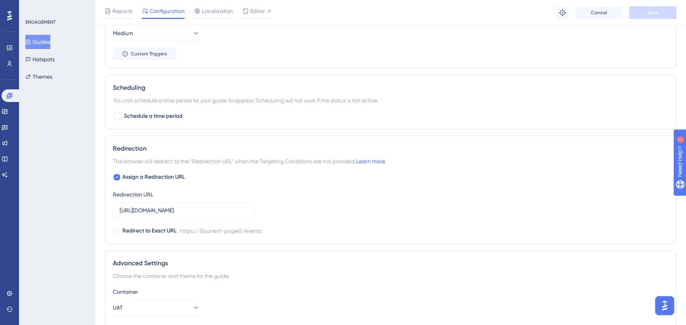
scroll to position [540, 0]
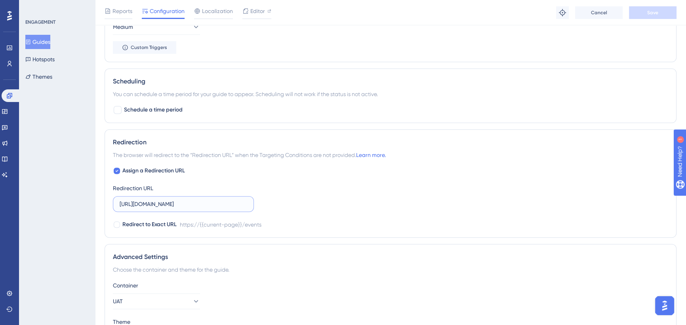
click at [187, 202] on input "[URL][DOMAIN_NAME]" at bounding box center [183, 204] width 127 height 9
drag, startPoint x: 173, startPoint y: 202, endPoint x: 277, endPoint y: 202, distance: 104.9
click at [277, 202] on div "Assign a Redirection URL Redirection URL [URL][DOMAIN_NAME] Redirect to Exact U…" at bounding box center [390, 197] width 555 height 63
click at [190, 202] on input "[URL][DOMAIN_NAME]" at bounding box center [183, 204] width 127 height 9
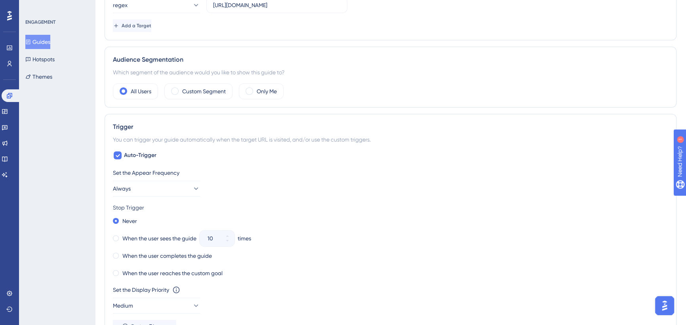
scroll to position [0, 0]
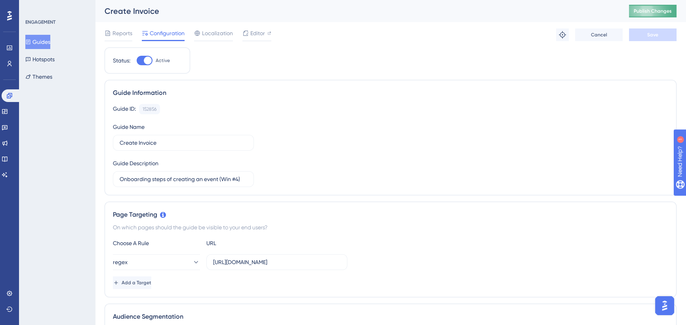
click at [650, 11] on span "Publish Changes" at bounding box center [652, 11] width 38 height 6
drag, startPoint x: 8, startPoint y: 112, endPoint x: 61, endPoint y: 88, distance: 58.5
click at [7, 112] on icon at bounding box center [4, 111] width 5 height 5
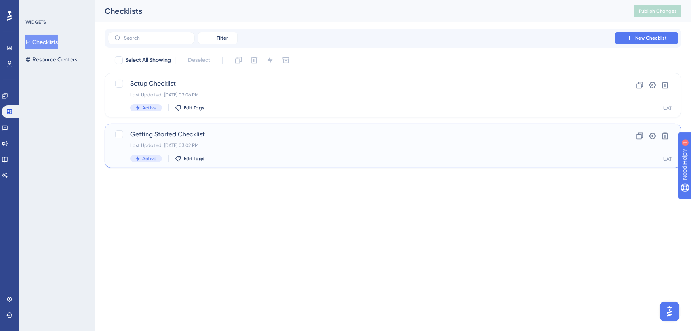
click at [254, 141] on div "Getting Started Checklist Last Updated: [DATE] 03:02 PM Active Edit Tags" at bounding box center [361, 145] width 462 height 32
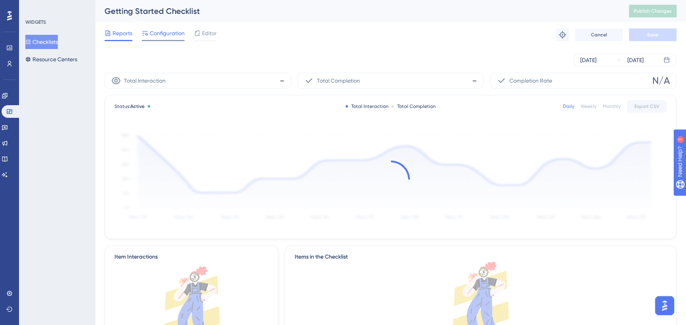
click at [167, 36] on span "Configuration" at bounding box center [167, 34] width 35 height 10
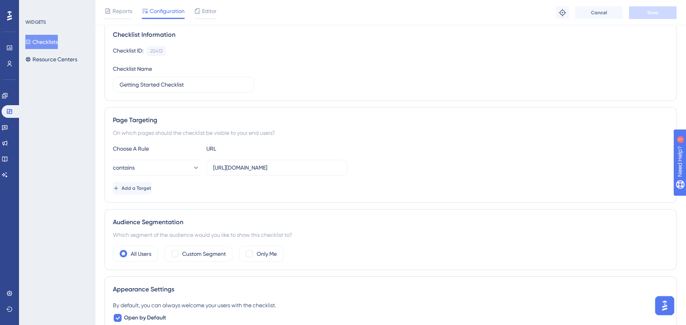
scroll to position [216, 0]
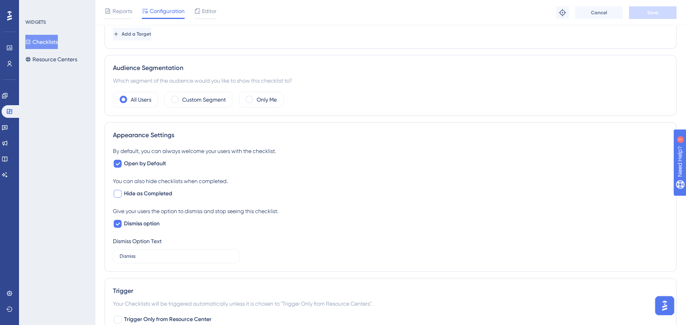
click at [150, 194] on span "Hide as Completed" at bounding box center [148, 194] width 48 height 10
checkbox input "true"
click at [649, 12] on span "Save" at bounding box center [652, 13] width 11 height 6
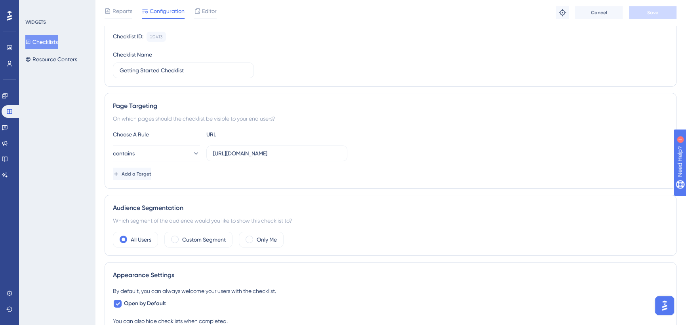
scroll to position [35, 0]
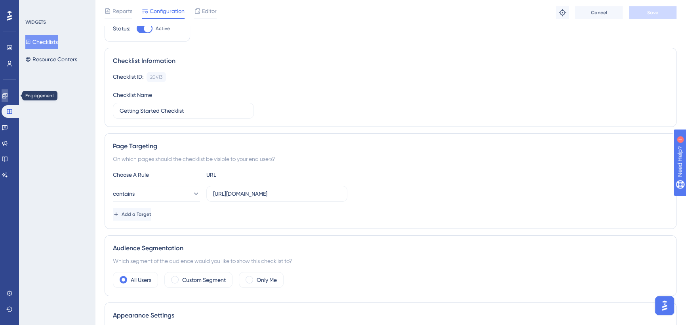
click at [8, 90] on link at bounding box center [5, 95] width 6 height 13
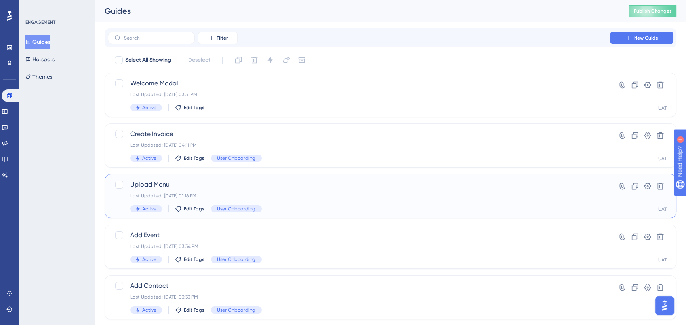
click at [307, 193] on div "Last Updated: [DATE] 01:16 PM" at bounding box center [358, 196] width 457 height 6
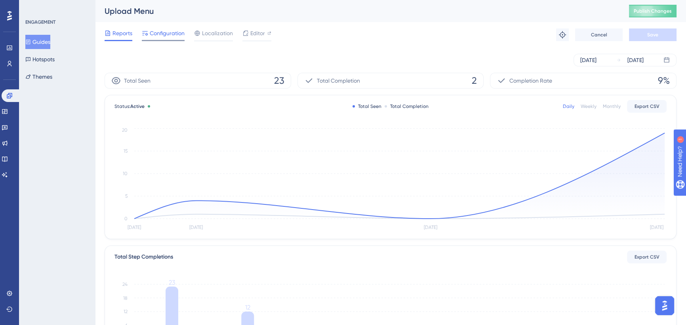
click at [172, 34] on span "Configuration" at bounding box center [167, 34] width 35 height 10
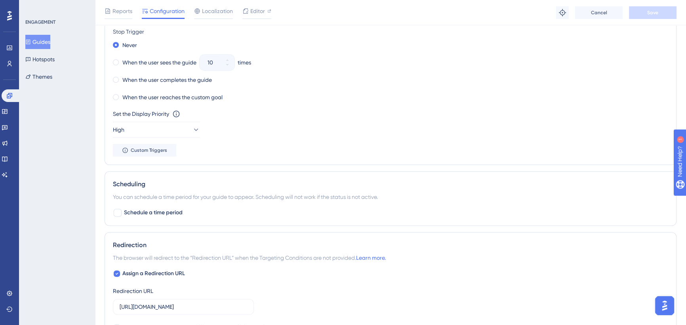
scroll to position [540, 0]
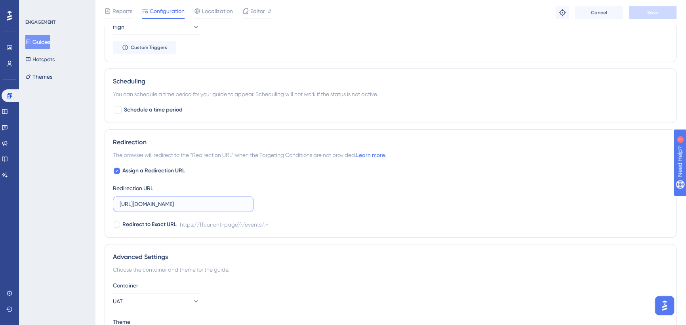
click at [212, 203] on input "[URL][DOMAIN_NAME]" at bounding box center [183, 204] width 127 height 9
drag, startPoint x: 191, startPoint y: 203, endPoint x: 312, endPoint y: 202, distance: 120.3
click at [312, 202] on div "Assign a Redirection URL Redirection URL [URL][DOMAIN_NAME] Redirect to Exact U…" at bounding box center [390, 197] width 555 height 63
click at [245, 203] on input "[URL][DOMAIN_NAME]" at bounding box center [183, 204] width 127 height 9
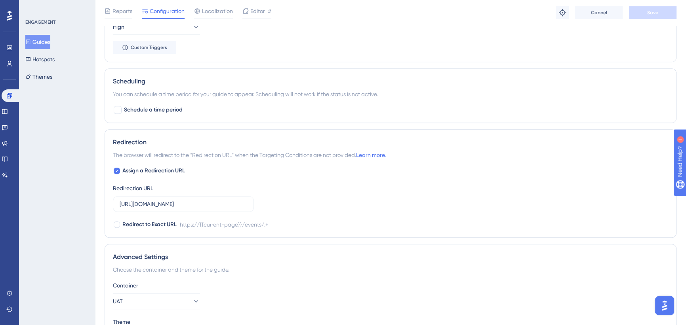
scroll to position [0, 0]
click at [8, 108] on icon at bounding box center [5, 111] width 6 height 6
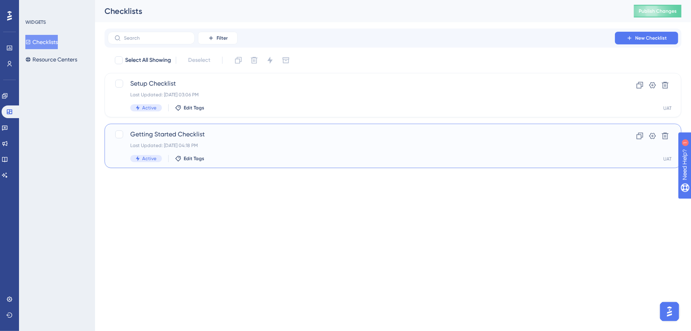
click at [257, 142] on div "Last Updated: [DATE] 04:18 PM" at bounding box center [361, 145] width 462 height 6
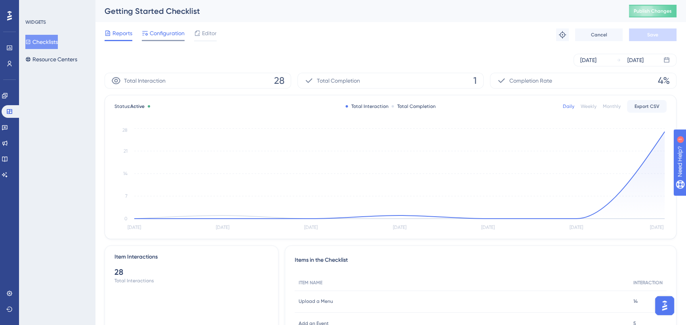
click at [167, 33] on span "Configuration" at bounding box center [167, 34] width 35 height 10
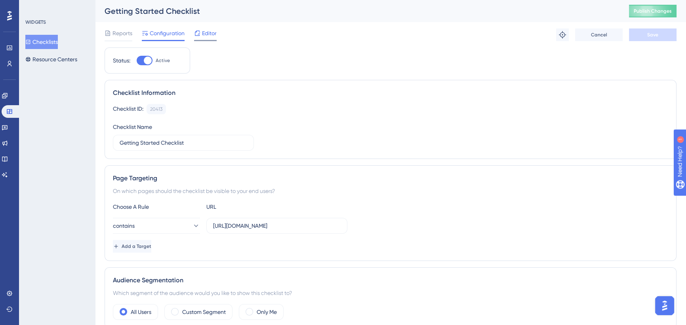
click at [205, 34] on span "Editor" at bounding box center [209, 34] width 15 height 10
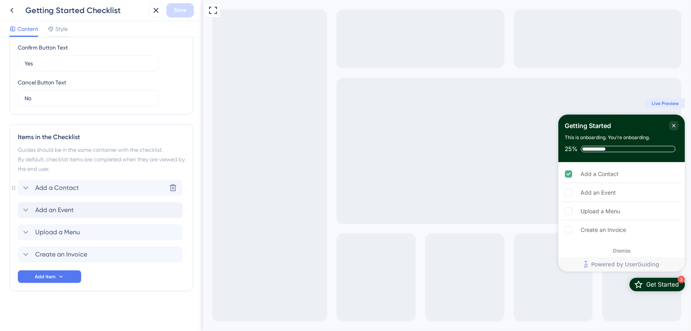
scroll to position [255, 0]
click at [25, 207] on icon at bounding box center [26, 209] width 10 height 10
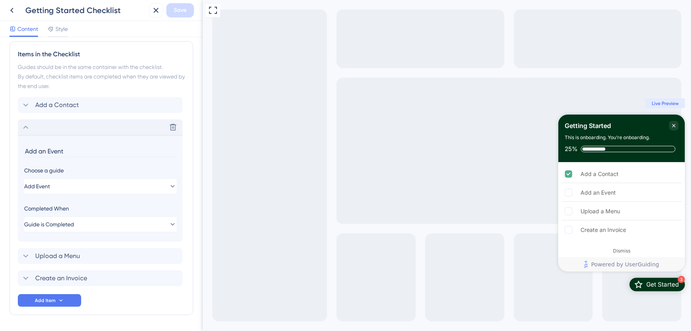
scroll to position [361, 0]
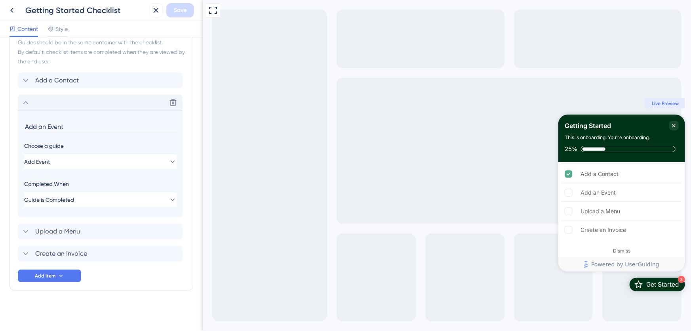
click at [84, 121] on input "Add an Event" at bounding box center [101, 126] width 154 height 12
click at [24, 99] on icon at bounding box center [26, 103] width 10 height 10
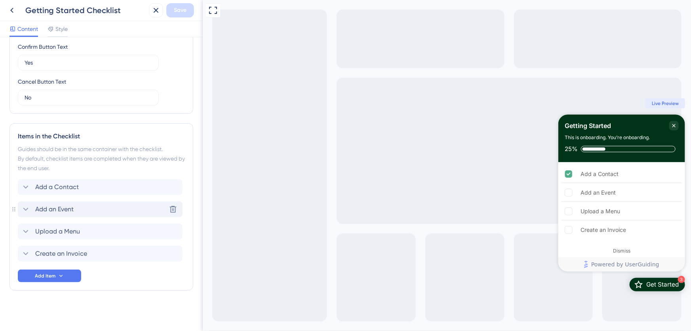
click at [11, 10] on icon at bounding box center [11, 10] width 3 height 5
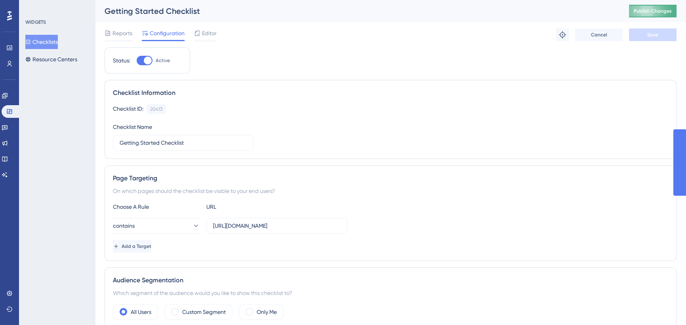
click at [652, 10] on span "Publish Changes" at bounding box center [652, 11] width 38 height 6
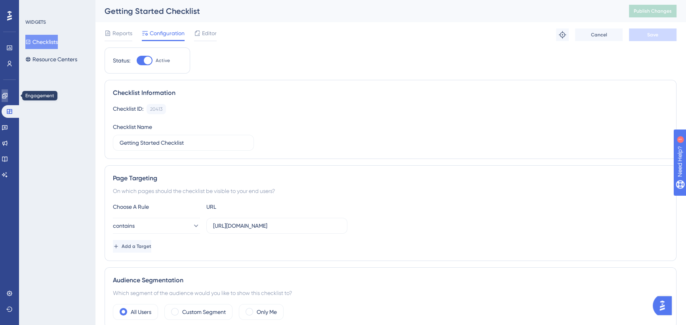
click at [8, 95] on icon at bounding box center [5, 96] width 6 height 6
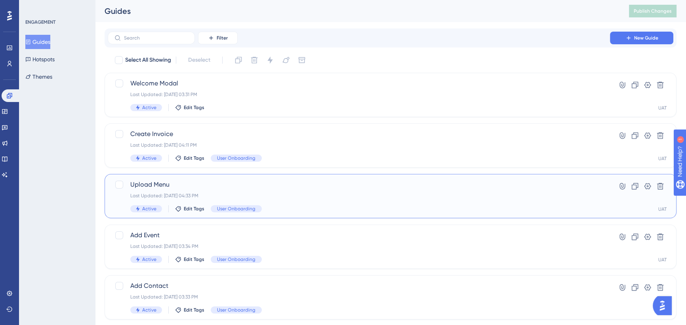
click at [274, 190] on div "Upload Menu Last Updated: [DATE] 04:33 PM Active Edit Tags User Onboarding" at bounding box center [358, 196] width 457 height 32
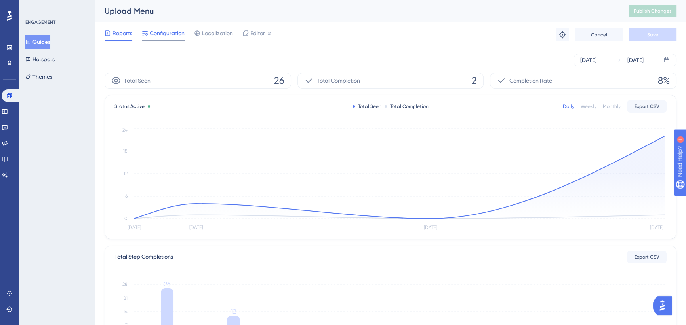
click at [170, 34] on span "Configuration" at bounding box center [167, 34] width 35 height 10
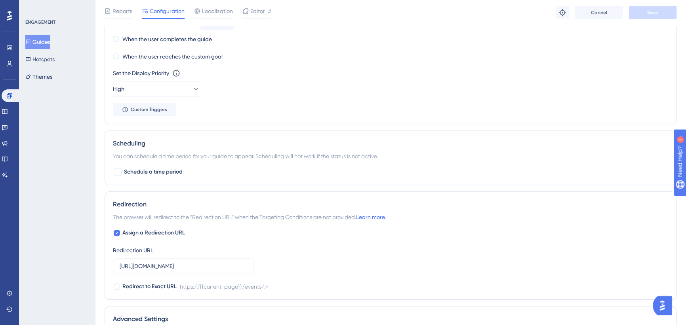
scroll to position [540, 0]
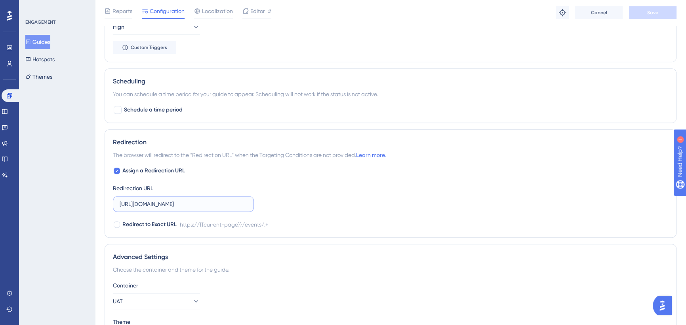
click at [238, 201] on input "[URL][DOMAIN_NAME]" at bounding box center [183, 204] width 127 height 9
drag, startPoint x: 226, startPoint y: 203, endPoint x: 275, endPoint y: 206, distance: 48.4
click at [289, 206] on div "Assign a Redirection URL Redirection URL [URL][DOMAIN_NAME] Redirect to Exact U…" at bounding box center [390, 197] width 555 height 63
click at [244, 205] on input "[URL][DOMAIN_NAME]" at bounding box center [183, 204] width 127 height 9
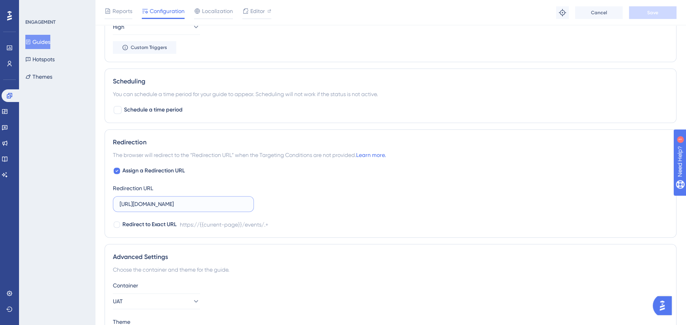
drag, startPoint x: 241, startPoint y: 202, endPoint x: 264, endPoint y: 203, distance: 22.6
click at [264, 203] on div "Assign a Redirection URL Redirection URL [URL][DOMAIN_NAME] Redirect to Exact U…" at bounding box center [390, 197] width 555 height 63
type input "[URL][DOMAIN_NAME]"
click at [649, 12] on span "Save" at bounding box center [652, 13] width 11 height 6
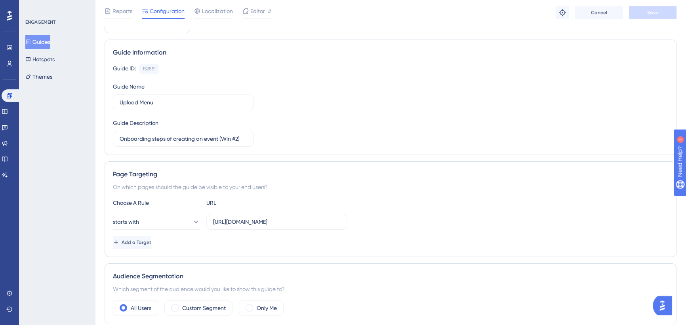
scroll to position [0, 0]
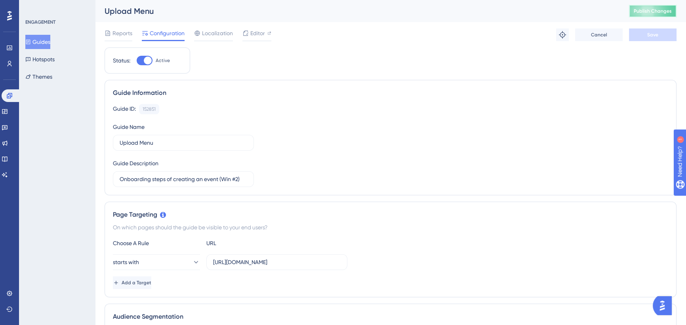
click at [653, 11] on span "Publish Changes" at bounding box center [652, 11] width 38 height 6
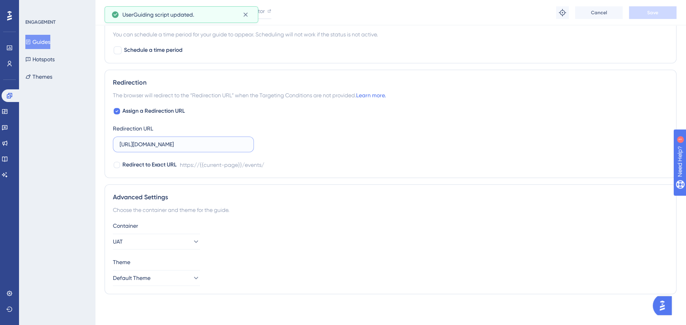
scroll to position [0, 26]
drag, startPoint x: 203, startPoint y: 144, endPoint x: 282, endPoint y: 144, distance: 79.2
click at [282, 144] on div "Assign a Redirection URL Redirection URL [URL][DOMAIN_NAME] Redirect to Exact U…" at bounding box center [390, 137] width 555 height 63
click at [281, 134] on div "Assign a Redirection URL Redirection URL [URL][DOMAIN_NAME] Redirect to Exact U…" at bounding box center [390, 137] width 555 height 63
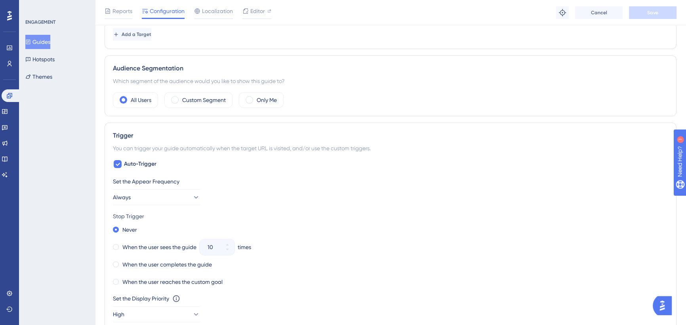
scroll to position [144, 0]
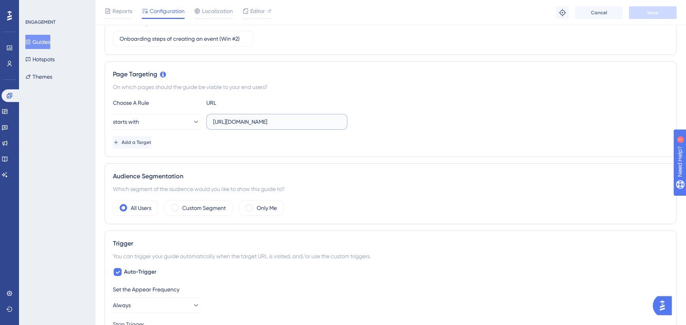
click at [272, 118] on input "[URL][DOMAIN_NAME]" at bounding box center [276, 122] width 127 height 9
drag, startPoint x: 268, startPoint y: 120, endPoint x: 431, endPoint y: 123, distance: 162.7
click at [431, 123] on div "starts with [URL][DOMAIN_NAME]" at bounding box center [390, 122] width 555 height 16
click at [317, 120] on input "[URL][DOMAIN_NAME]" at bounding box center [276, 122] width 127 height 9
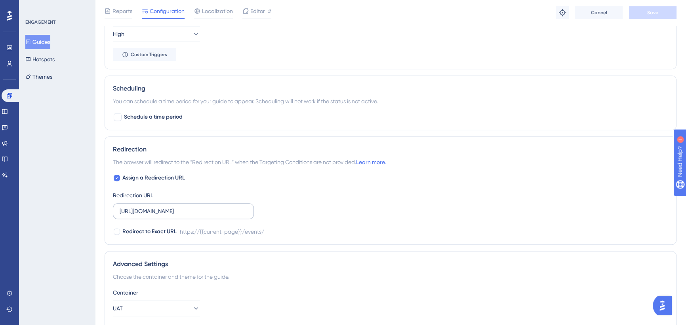
scroll to position [540, 0]
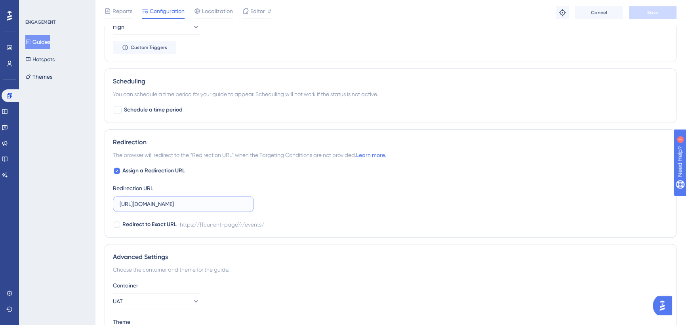
click at [180, 202] on input "[URL][DOMAIN_NAME]" at bounding box center [183, 204] width 127 height 9
drag, startPoint x: 186, startPoint y: 202, endPoint x: 311, endPoint y: 207, distance: 125.2
click at [311, 207] on div "Assign a Redirection URL Redirection URL [URL][DOMAIN_NAME] Redirect to Exact U…" at bounding box center [390, 197] width 555 height 63
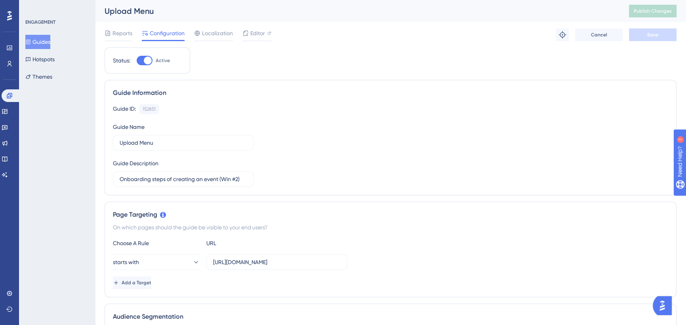
scroll to position [0, 0]
click at [253, 32] on span "Editor" at bounding box center [257, 34] width 15 height 10
click at [648, 11] on span "Publish Changes" at bounding box center [652, 11] width 38 height 6
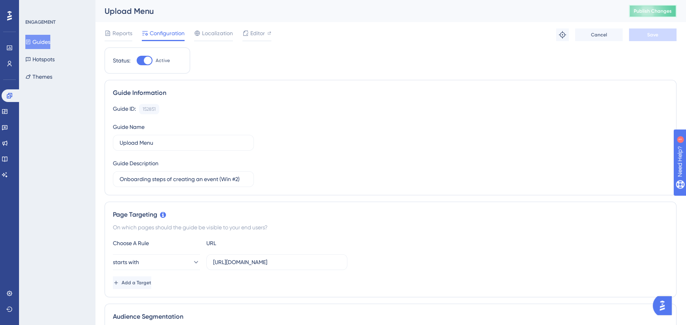
click at [661, 8] on span "Publish Changes" at bounding box center [652, 11] width 38 height 6
click at [463, 101] on div "Guide Information Guide ID: 152851 Copy Guide Name Upload Menu Guide Descriptio…" at bounding box center [391, 138] width 572 height 116
click at [661, 13] on span "Publish Changes" at bounding box center [652, 11] width 38 height 6
drag, startPoint x: 380, startPoint y: 74, endPoint x: 36, endPoint y: 45, distance: 346.0
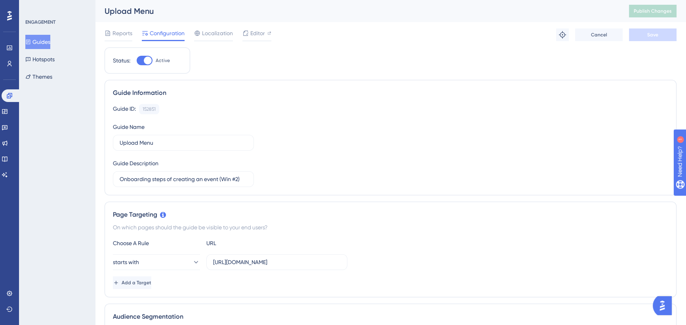
click at [36, 45] on button "Guides" at bounding box center [37, 42] width 25 height 14
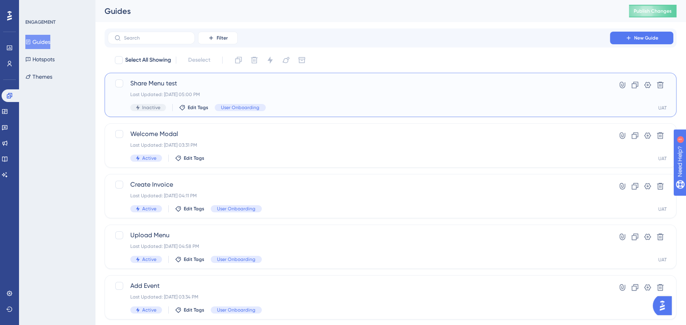
click at [299, 87] on span "Share Menu test" at bounding box center [358, 84] width 457 height 10
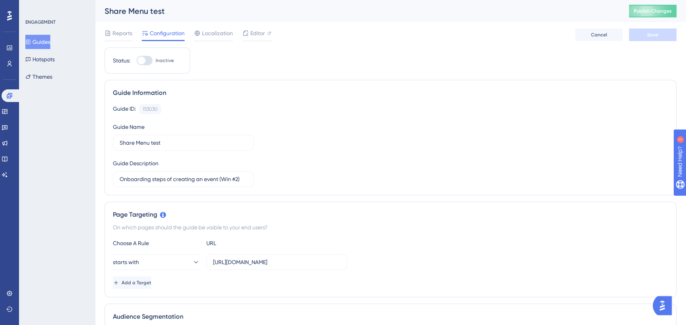
click at [145, 61] on div at bounding box center [141, 61] width 8 height 8
click at [137, 61] on input "Inactive" at bounding box center [136, 61] width 0 height 0
checkbox input "true"
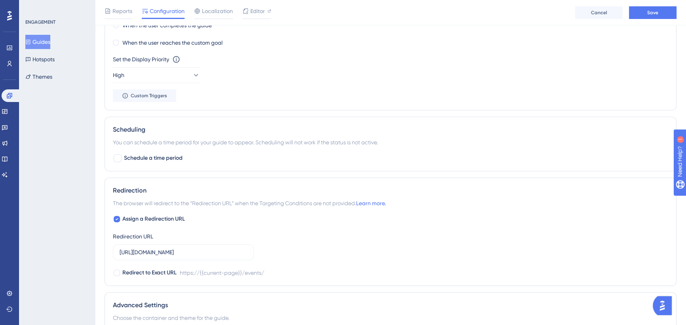
scroll to position [366, 0]
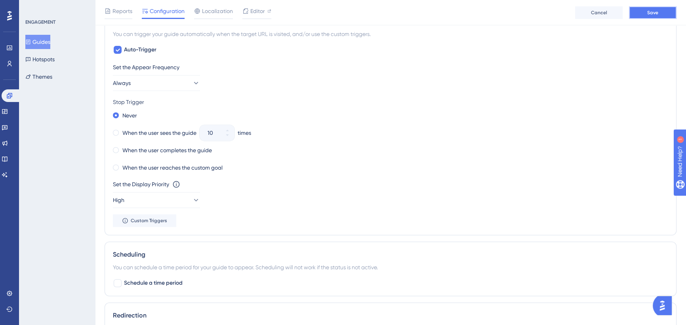
click at [641, 13] on button "Save" at bounding box center [653, 12] width 48 height 13
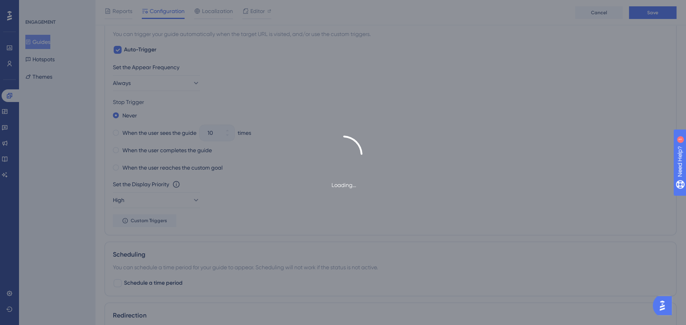
scroll to position [0, 0]
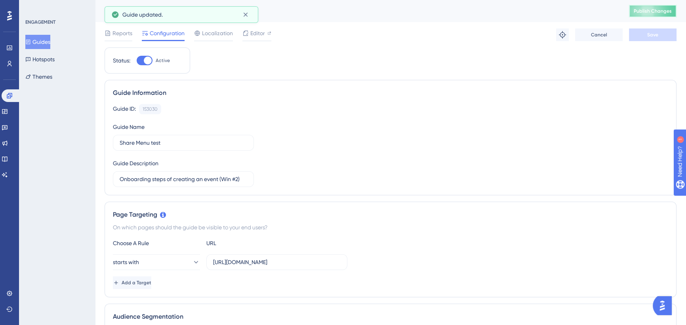
click at [658, 13] on span "Publish Changes" at bounding box center [652, 11] width 38 height 6
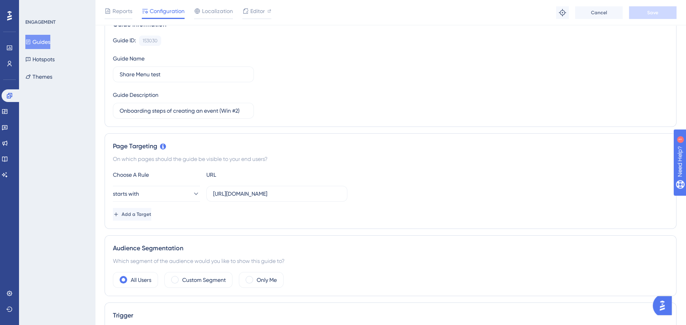
scroll to position [144, 0]
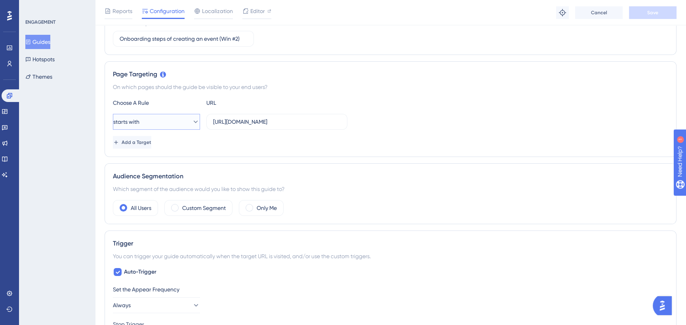
click at [177, 118] on button "starts with" at bounding box center [156, 122] width 87 height 16
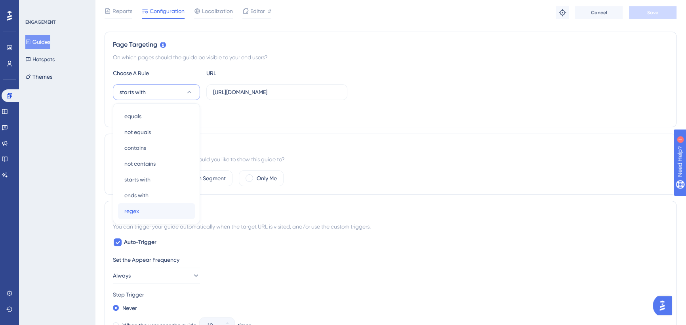
click at [148, 209] on div "regex regex" at bounding box center [156, 211] width 64 height 16
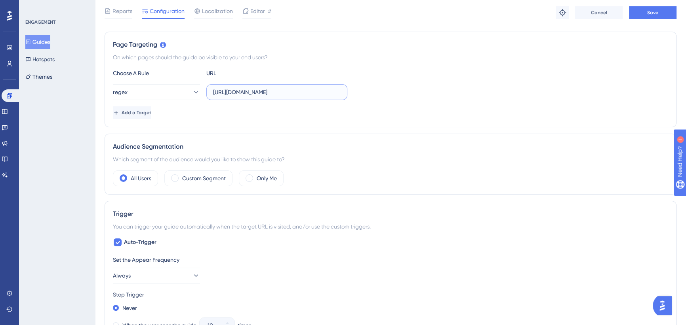
click at [286, 93] on input "[URL][DOMAIN_NAME]" at bounding box center [276, 92] width 127 height 9
drag, startPoint x: 268, startPoint y: 87, endPoint x: 388, endPoint y: 89, distance: 120.0
click at [388, 89] on div "regex [URL][DOMAIN_NAME]" at bounding box center [390, 92] width 555 height 16
click at [306, 89] on input "[URL][DOMAIN_NAME]" at bounding box center [276, 92] width 127 height 9
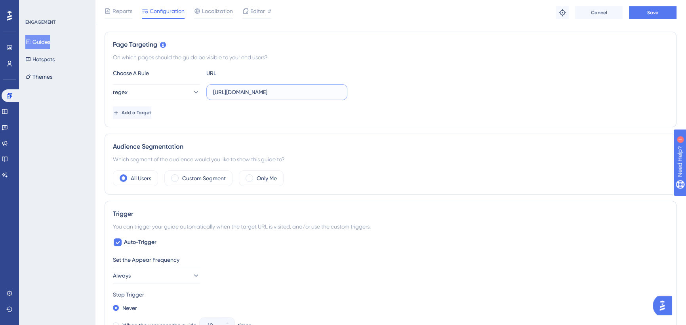
drag, startPoint x: 291, startPoint y: 91, endPoint x: 409, endPoint y: 91, distance: 118.8
click at [409, 91] on div "regex [URL][DOMAIN_NAME]" at bounding box center [390, 92] width 555 height 16
click at [371, 85] on div "regex [URL][DOMAIN_NAME]" at bounding box center [390, 92] width 555 height 16
click at [653, 12] on span "Save" at bounding box center [652, 13] width 11 height 6
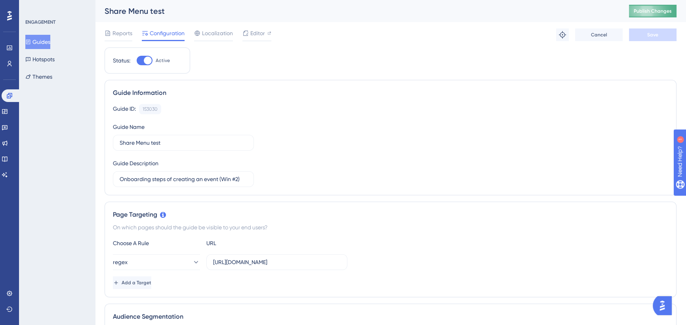
click at [645, 13] on span "Publish Changes" at bounding box center [652, 11] width 38 height 6
click at [655, 11] on span "Publish Changes" at bounding box center [652, 11] width 38 height 6
click at [38, 40] on button "Guides" at bounding box center [37, 42] width 25 height 14
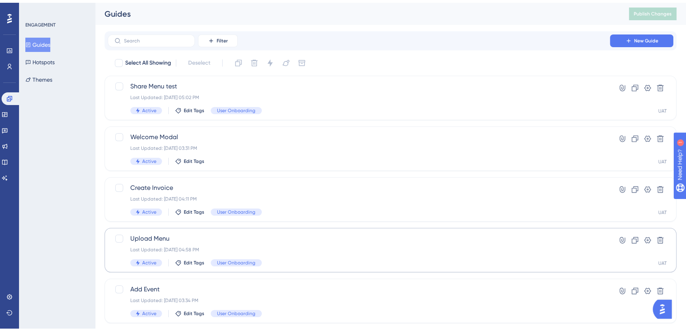
scroll to position [36, 0]
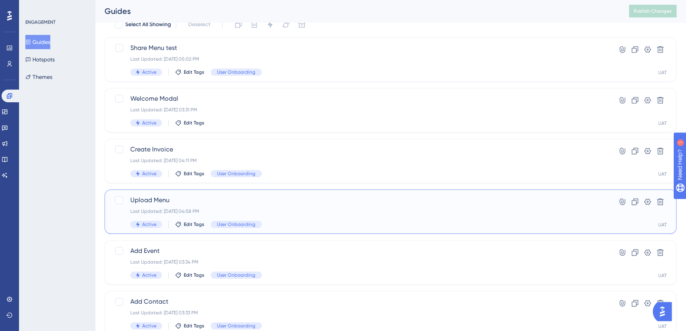
click at [267, 205] on div "Upload Menu Last Updated: [DATE] 04:58 PM Active Edit Tags User Onboarding" at bounding box center [358, 211] width 457 height 32
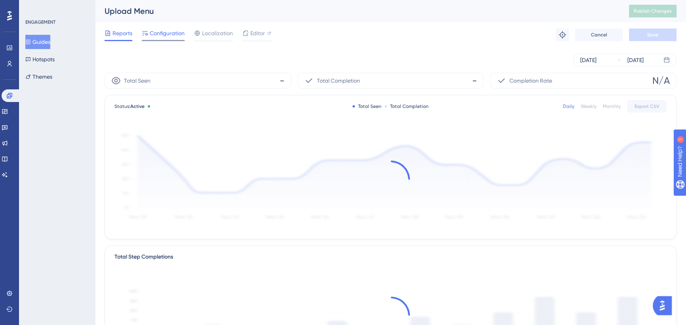
click at [165, 33] on span "Configuration" at bounding box center [167, 34] width 35 height 10
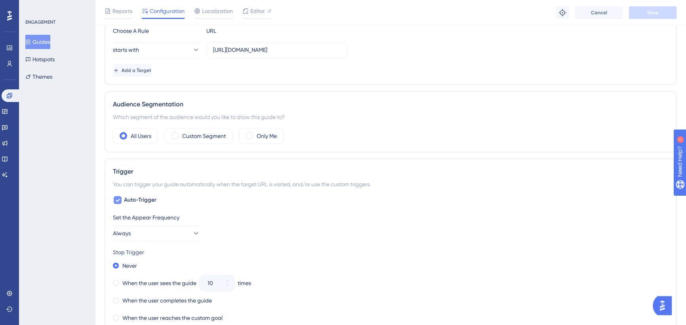
scroll to position [288, 0]
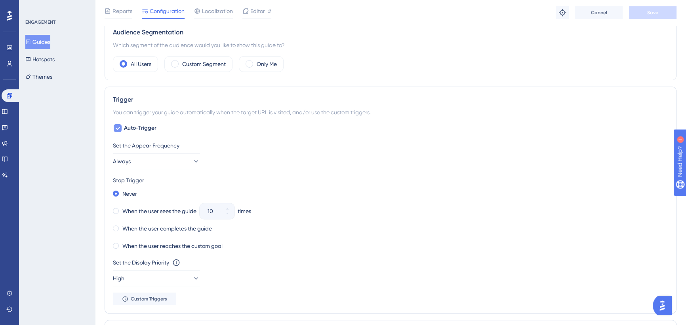
click at [117, 127] on icon at bounding box center [117, 128] width 5 height 6
checkbox input "false"
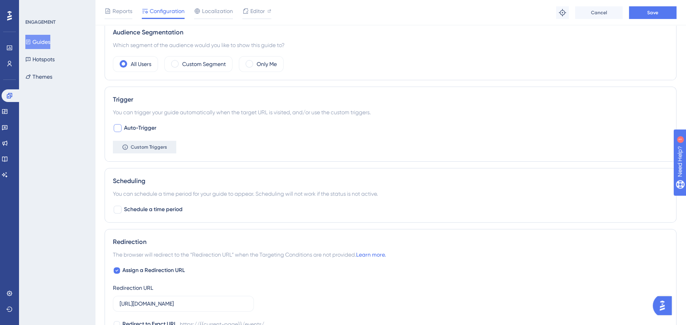
click at [158, 150] on span "Custom Triggers" at bounding box center [149, 147] width 36 height 6
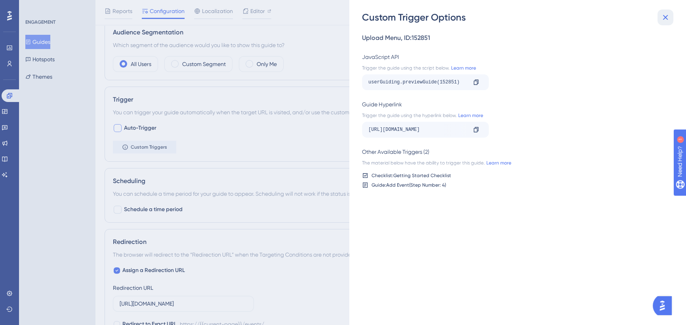
click at [667, 20] on icon at bounding box center [665, 18] width 10 height 10
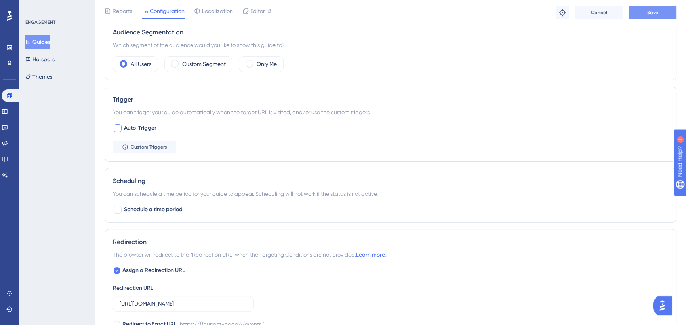
click at [656, 11] on span "Save" at bounding box center [652, 13] width 11 height 6
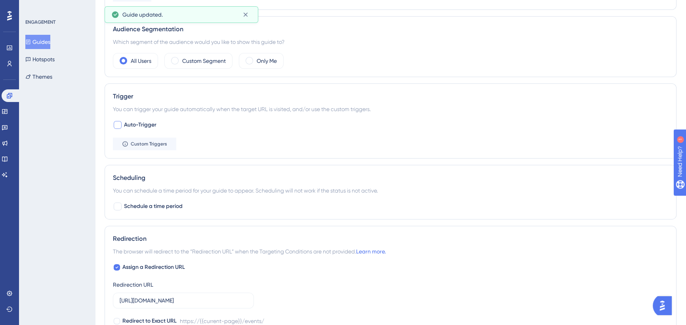
scroll to position [0, 0]
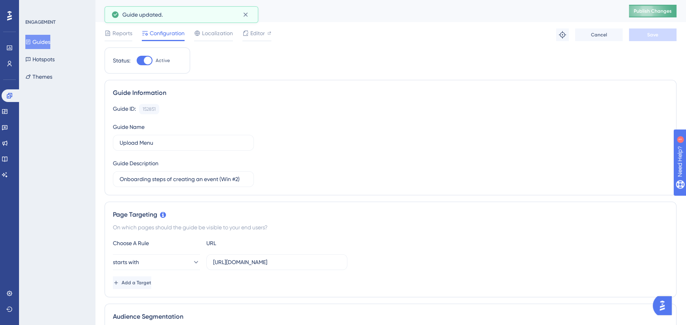
click at [658, 11] on span "Publish Changes" at bounding box center [652, 11] width 38 height 6
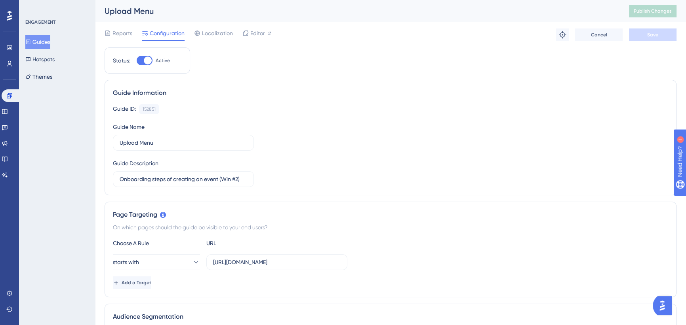
click at [658, 10] on span "Publish Changes" at bounding box center [652, 11] width 38 height 6
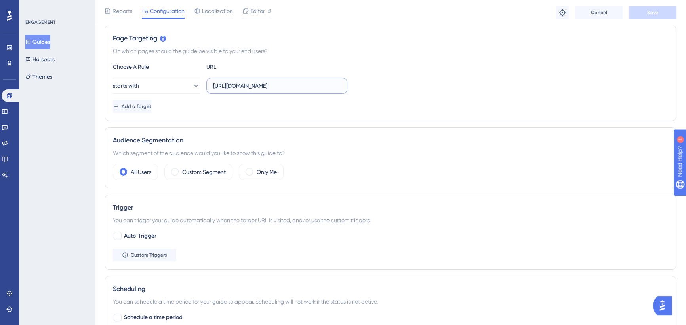
drag, startPoint x: 274, startPoint y: 85, endPoint x: 447, endPoint y: 85, distance: 172.6
click at [447, 85] on div "starts with [URL][DOMAIN_NAME]" at bounding box center [390, 86] width 555 height 16
click at [398, 83] on div "starts with [URL][DOMAIN_NAME]" at bounding box center [390, 86] width 555 height 16
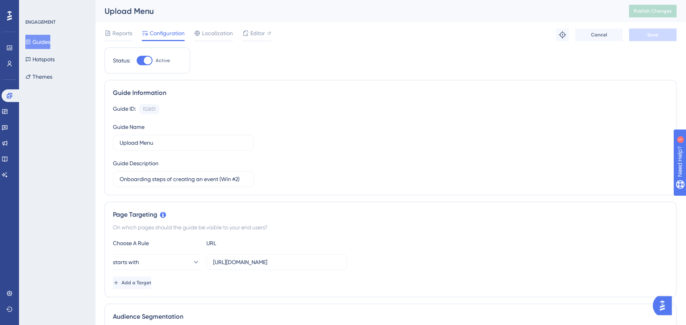
click at [50, 42] on button "Guides" at bounding box center [37, 42] width 25 height 14
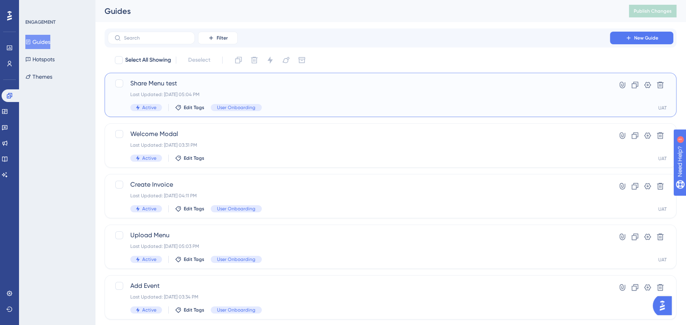
click at [304, 87] on span "Share Menu test" at bounding box center [358, 84] width 457 height 10
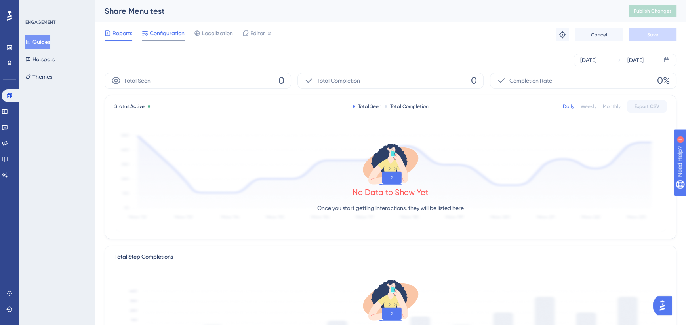
click at [171, 36] on span "Configuration" at bounding box center [167, 34] width 35 height 10
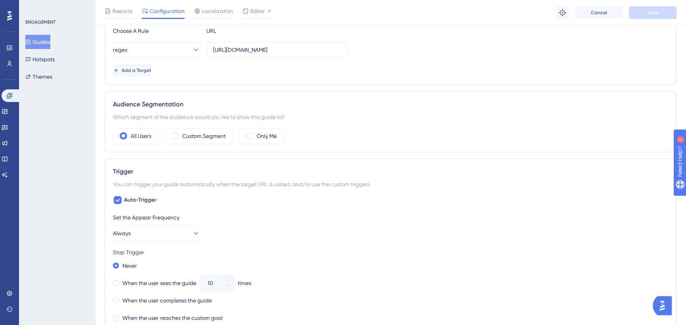
scroll to position [72, 0]
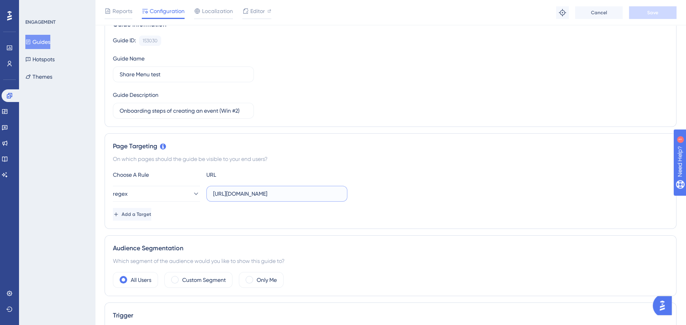
click at [255, 190] on input "[URL][DOMAIN_NAME]" at bounding box center [276, 194] width 127 height 9
drag, startPoint x: 268, startPoint y: 191, endPoint x: 426, endPoint y: 192, distance: 157.2
click at [426, 192] on div "regex [URL][DOMAIN_NAME]" at bounding box center [390, 194] width 555 height 16
click at [416, 192] on div "regex [URL][DOMAIN_NAME]" at bounding box center [390, 194] width 555 height 16
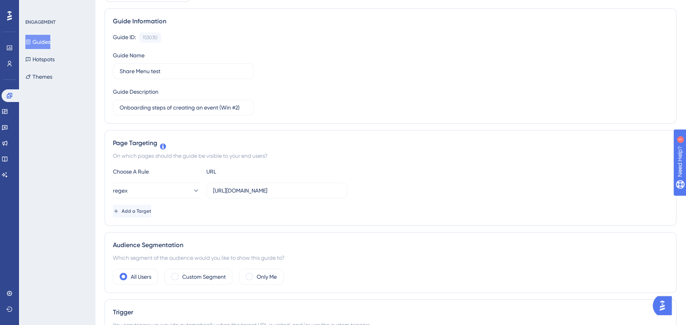
scroll to position [0, 0]
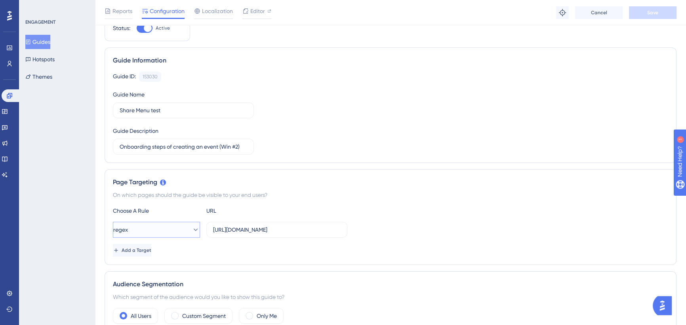
click at [142, 226] on button "regex" at bounding box center [156, 230] width 87 height 16
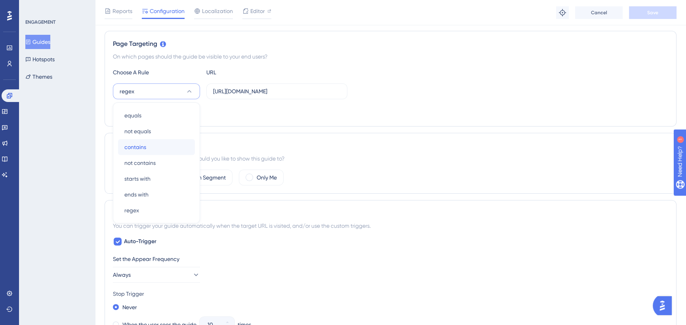
click at [141, 148] on span "contains" at bounding box center [135, 148] width 22 height 10
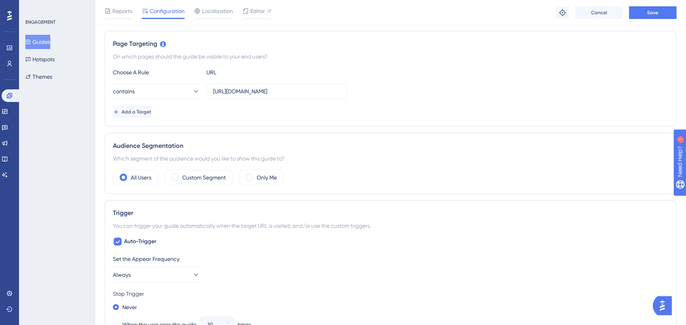
click at [321, 144] on div "Audience Segmentation" at bounding box center [390, 146] width 555 height 10
drag, startPoint x: 655, startPoint y: 3, endPoint x: 654, endPoint y: 9, distance: 6.1
click at [656, 2] on div "Reports Configuration Localization Editor Troubleshoot Cancel Save" at bounding box center [390, 12] width 591 height 25
click at [653, 10] on span "Save" at bounding box center [652, 13] width 11 height 6
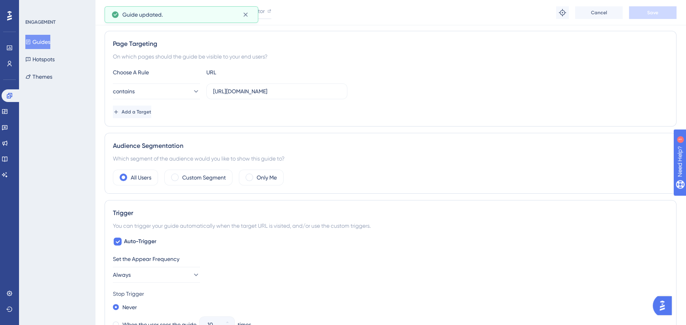
scroll to position [0, 0]
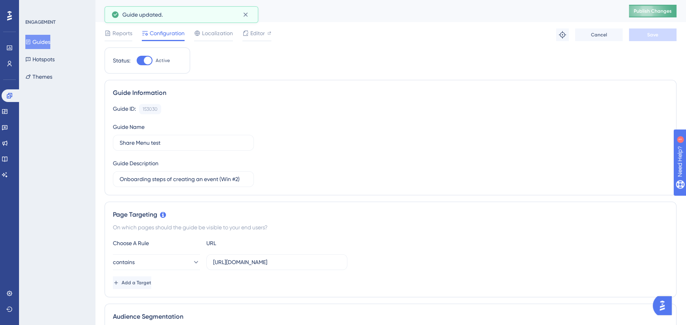
click at [663, 7] on button "Publish Changes" at bounding box center [653, 11] width 48 height 13
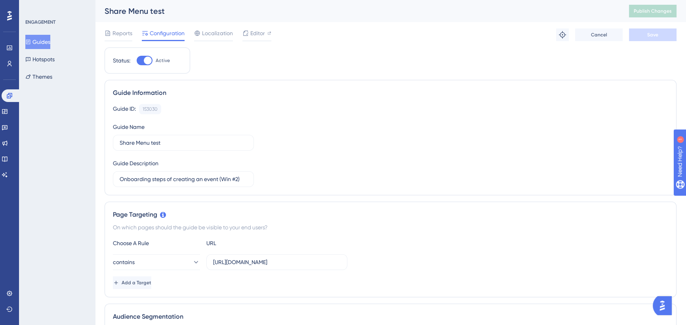
click at [526, 100] on div "Guide Information Guide ID: 153030 Copy Guide Name Share Menu test Guide Descri…" at bounding box center [391, 138] width 572 height 116
click at [648, 10] on span "Publish Changes" at bounding box center [652, 11] width 38 height 6
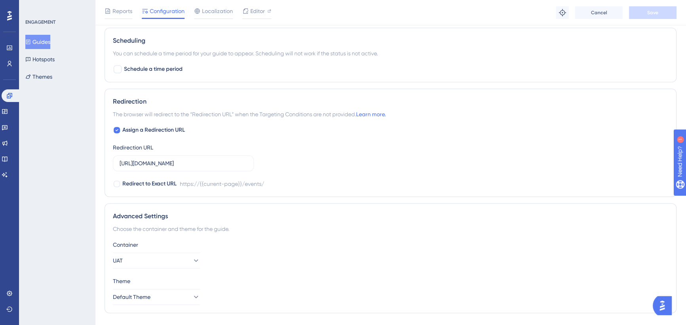
scroll to position [563, 0]
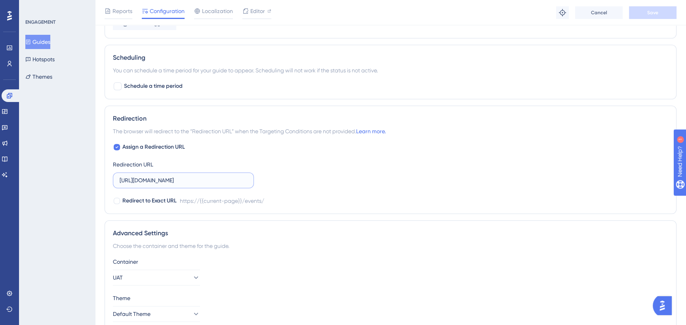
drag, startPoint x: 184, startPoint y: 177, endPoint x: 179, endPoint y: 178, distance: 5.3
click at [184, 177] on input "[URL][DOMAIN_NAME]" at bounding box center [183, 180] width 127 height 9
drag, startPoint x: 177, startPoint y: 179, endPoint x: 284, endPoint y: 179, distance: 107.3
click at [284, 179] on div "Assign a Redirection URL Redirection URL [URL][DOMAIN_NAME] Redirect to Exact U…" at bounding box center [390, 174] width 555 height 63
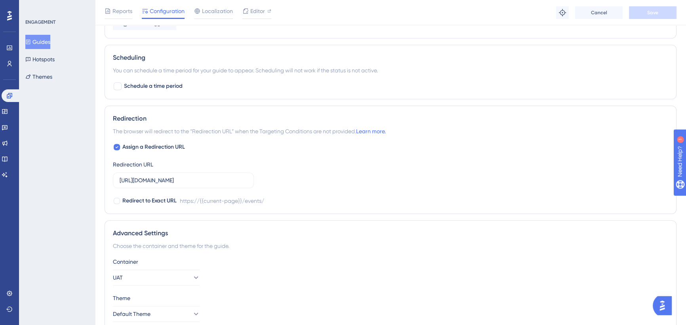
click at [293, 175] on div "Assign a Redirection URL Redirection URL [URL][DOMAIN_NAME] Redirect to Exact U…" at bounding box center [390, 174] width 555 height 63
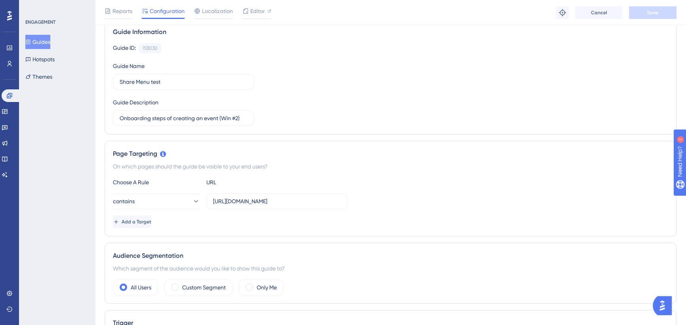
scroll to position [72, 0]
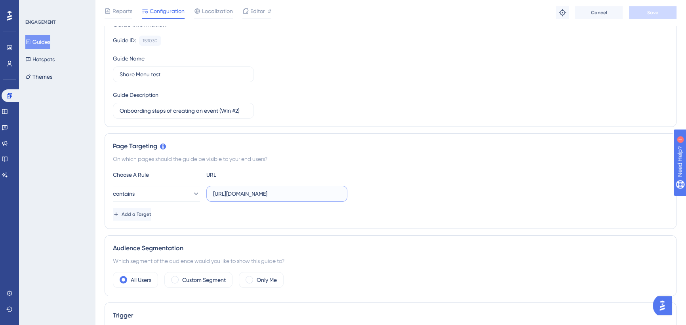
click at [287, 194] on input "[URL][DOMAIN_NAME]" at bounding box center [276, 194] width 127 height 9
drag, startPoint x: 307, startPoint y: 193, endPoint x: 389, endPoint y: 195, distance: 82.0
click at [389, 195] on div "contains [URL][DOMAIN_NAME]" at bounding box center [390, 194] width 555 height 16
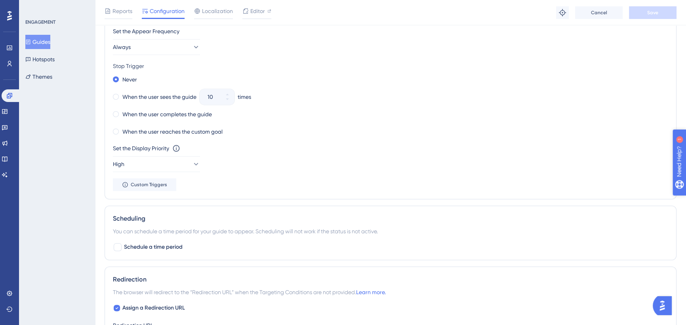
scroll to position [0, 0]
